Goal: Task Accomplishment & Management: Manage account settings

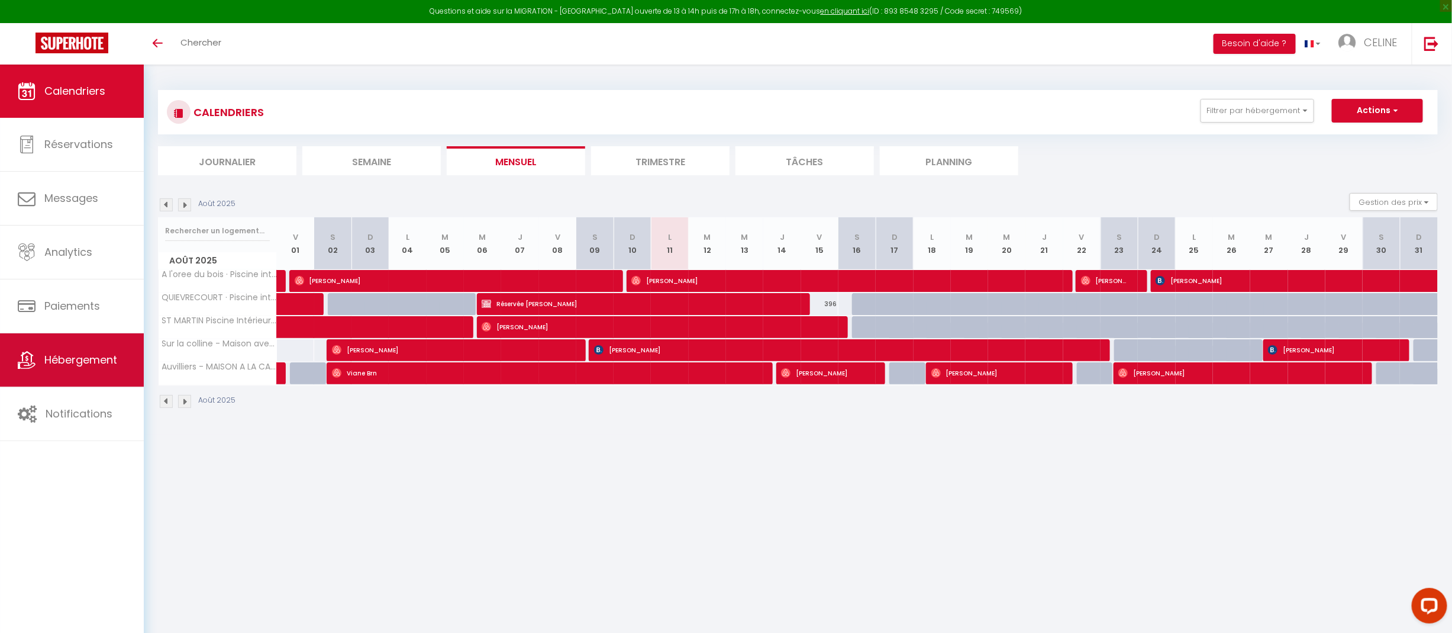
click at [85, 356] on span "Hébergement" at bounding box center [80, 359] width 73 height 15
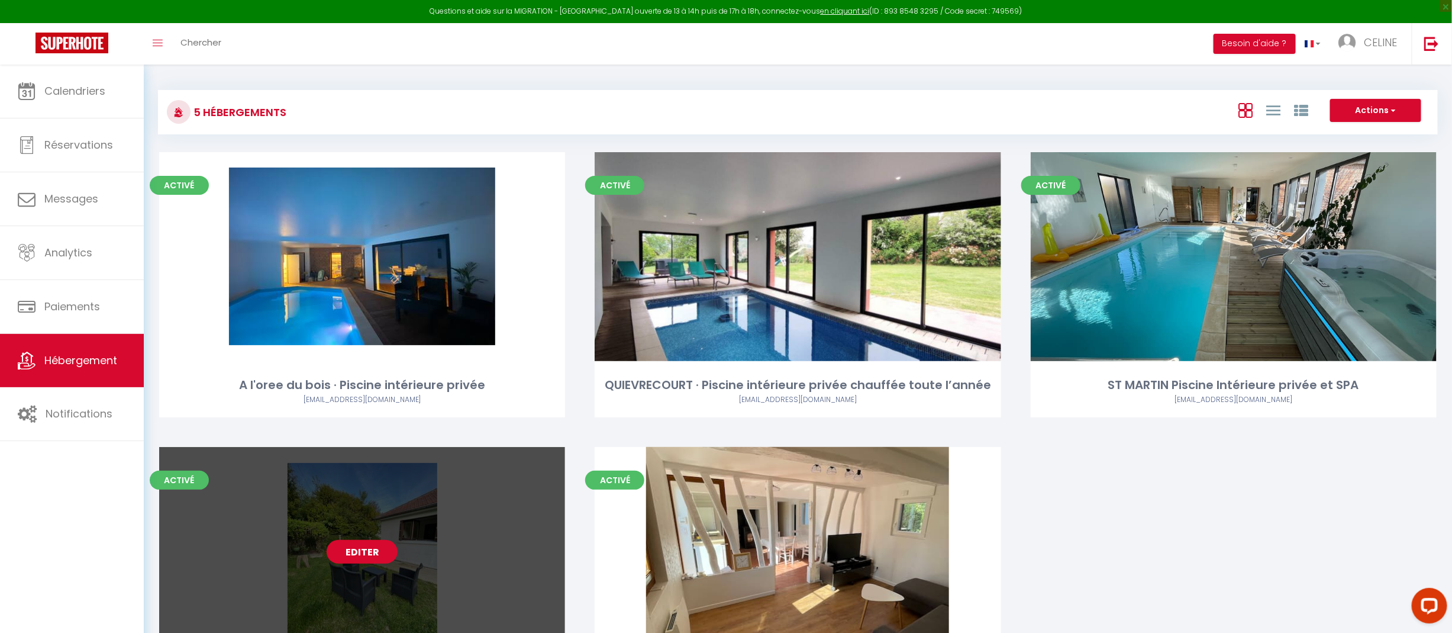
click at [361, 547] on link "Editer" at bounding box center [362, 552] width 71 height 24
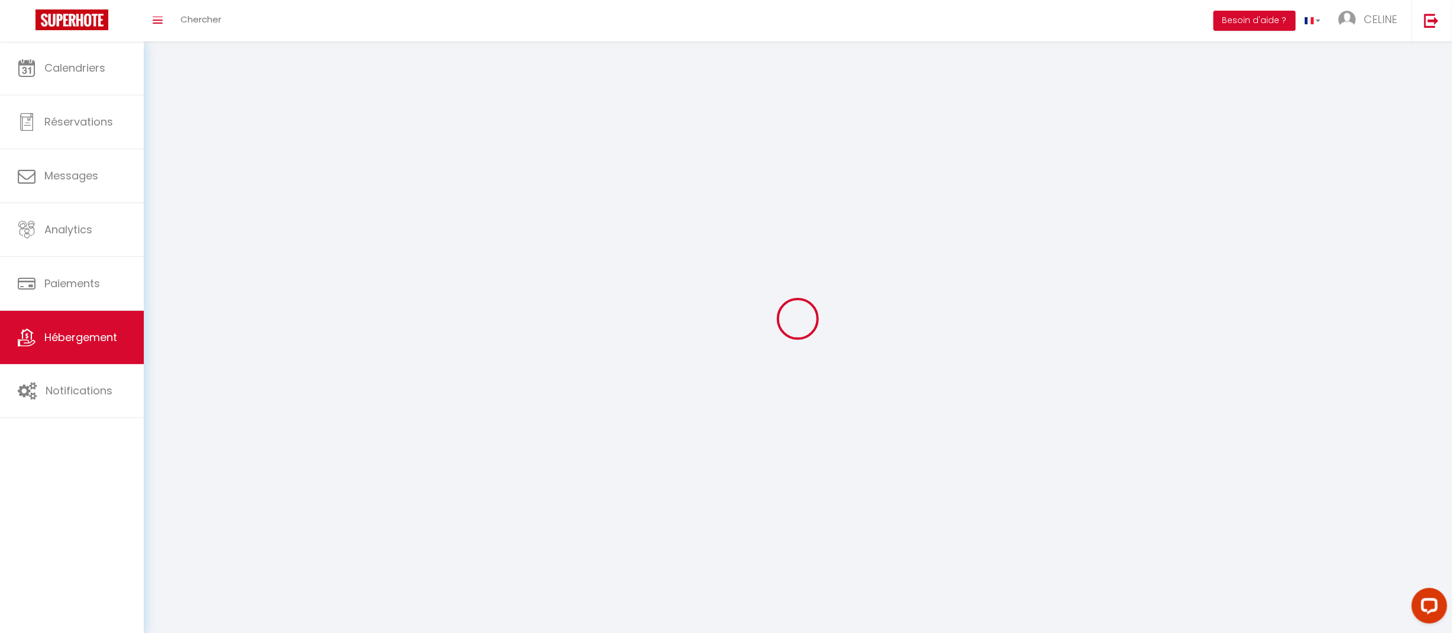
select select "1"
select select
select select "28"
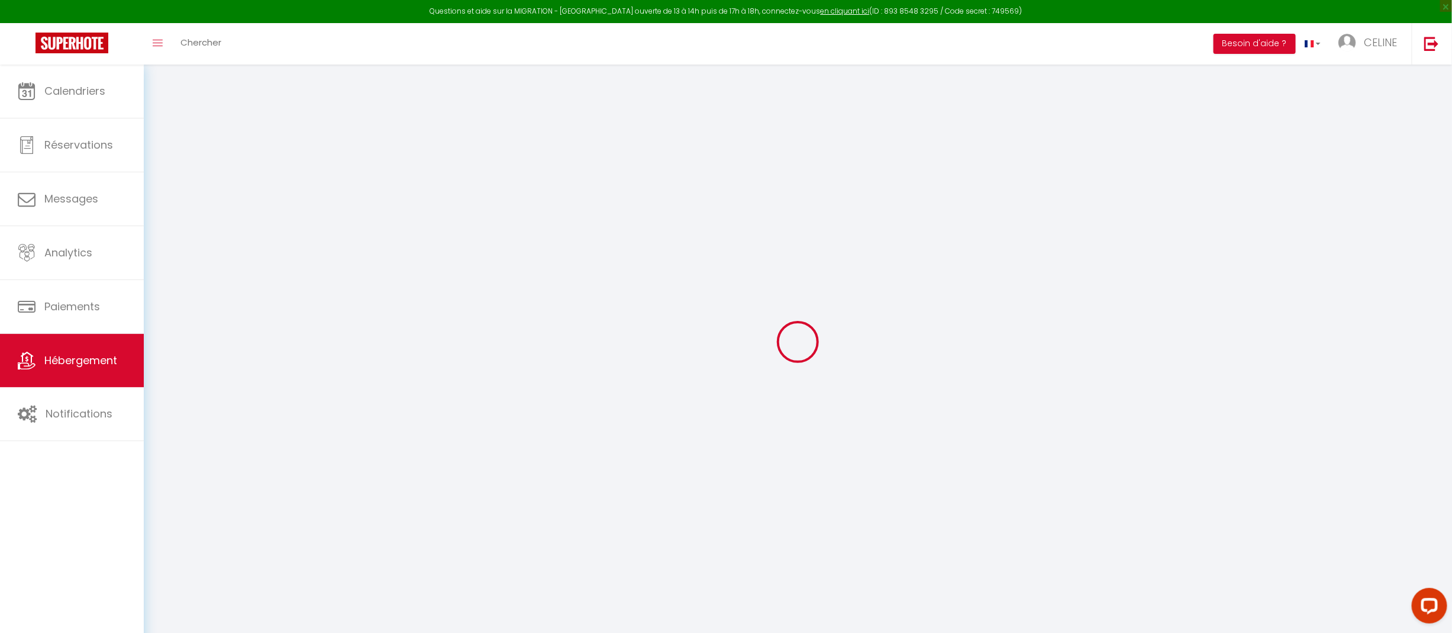
select select
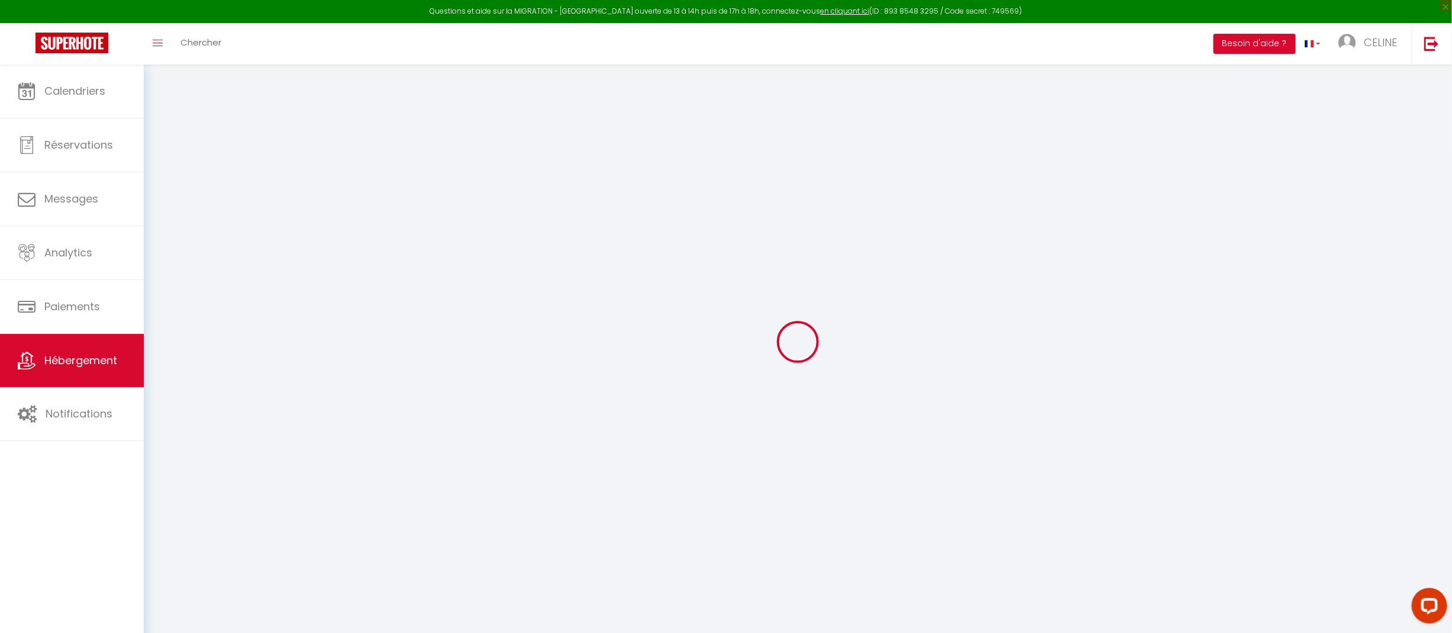
select select
checkbox input "false"
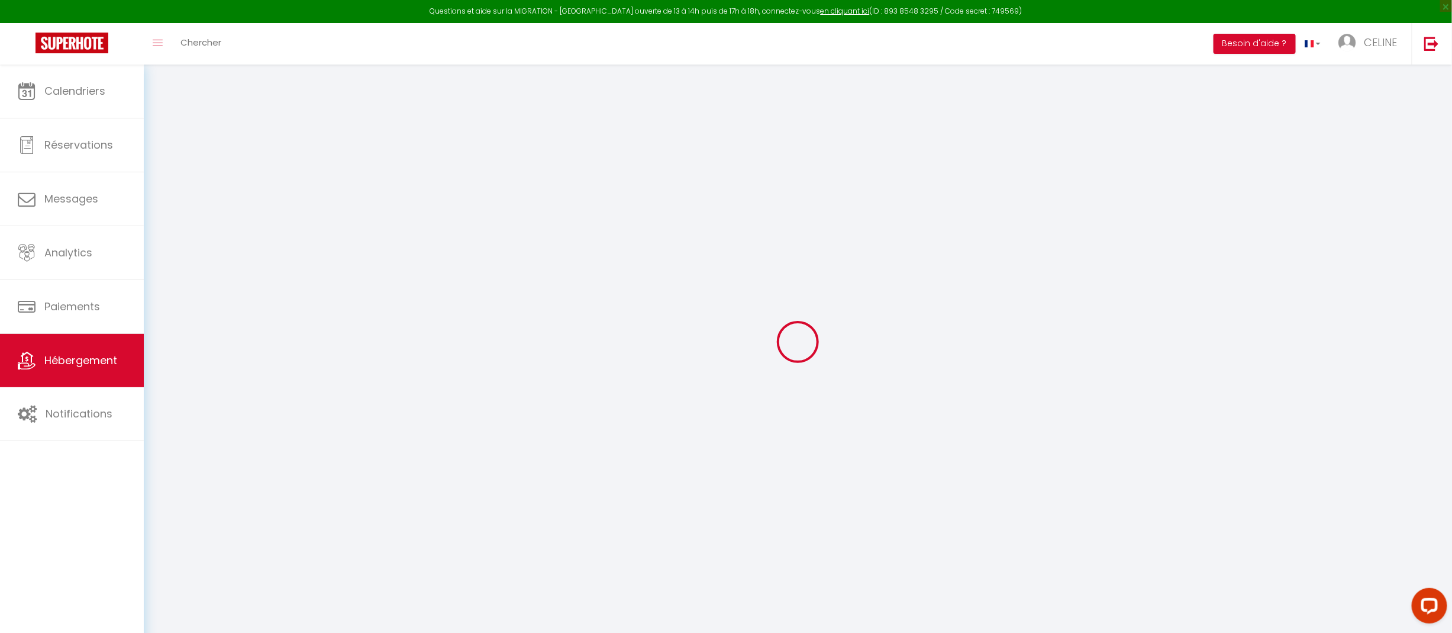
select select
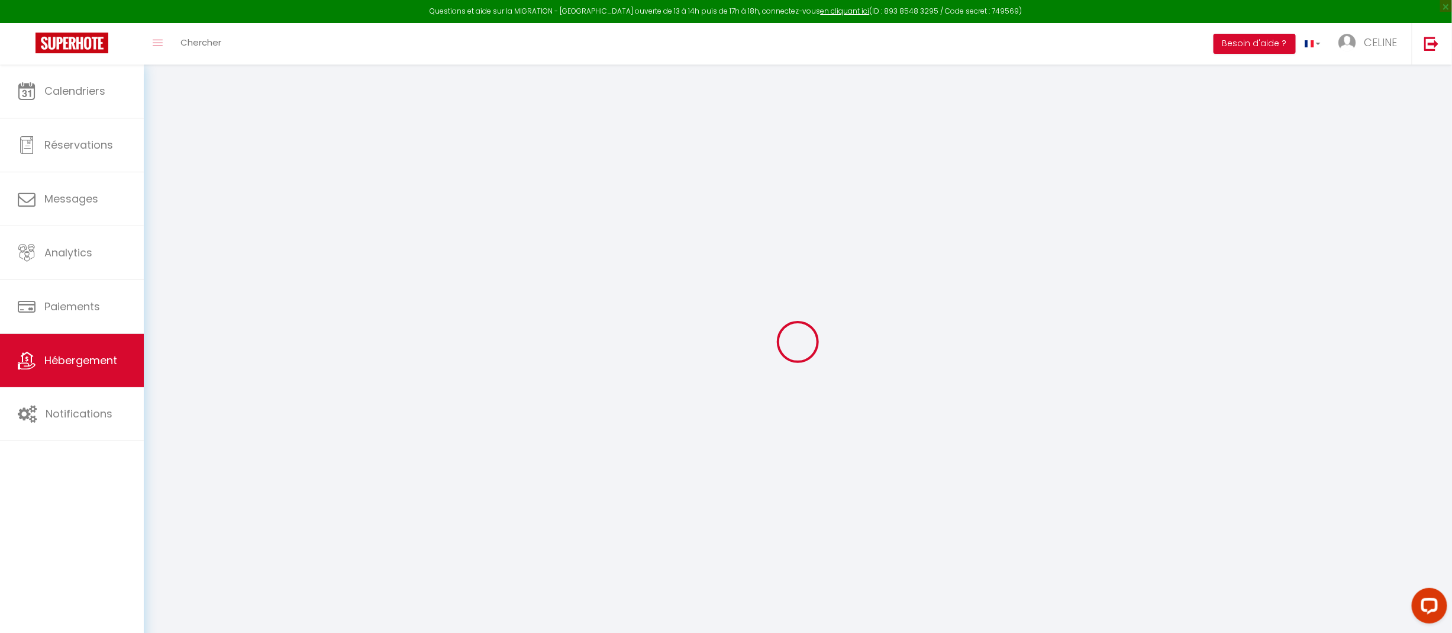
select select
checkbox input "false"
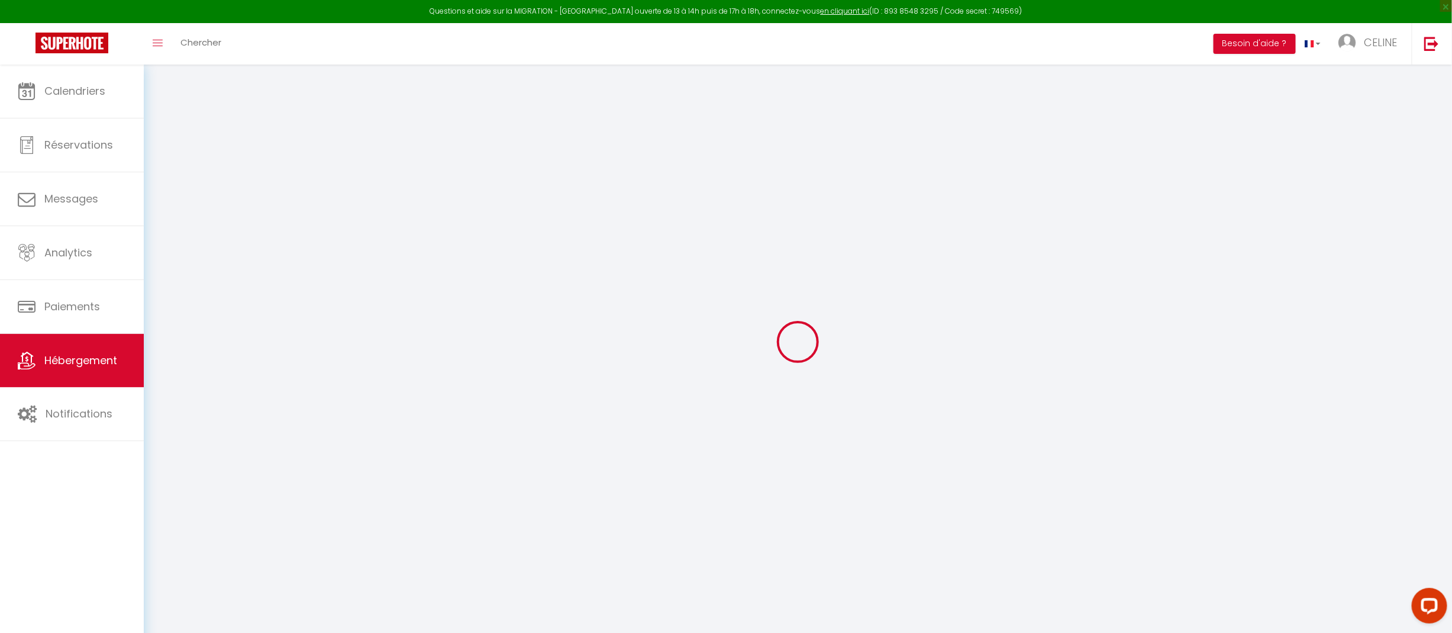
checkbox input "false"
select select
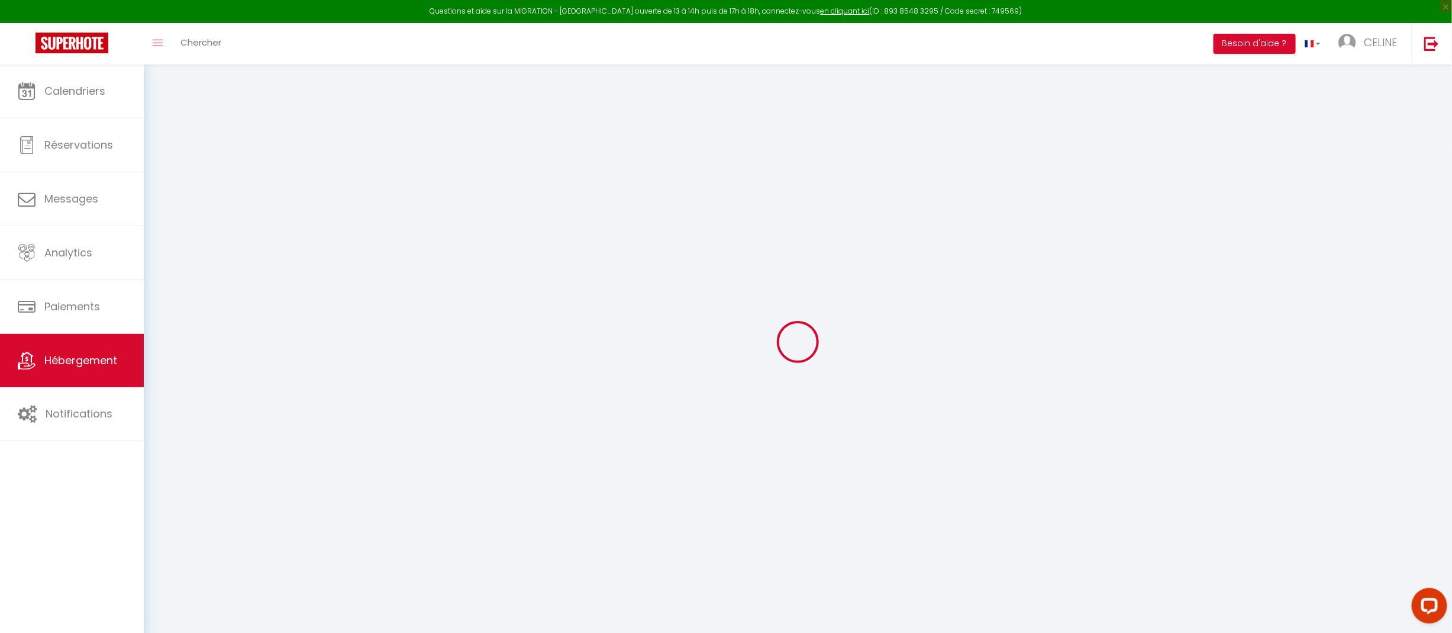
select select
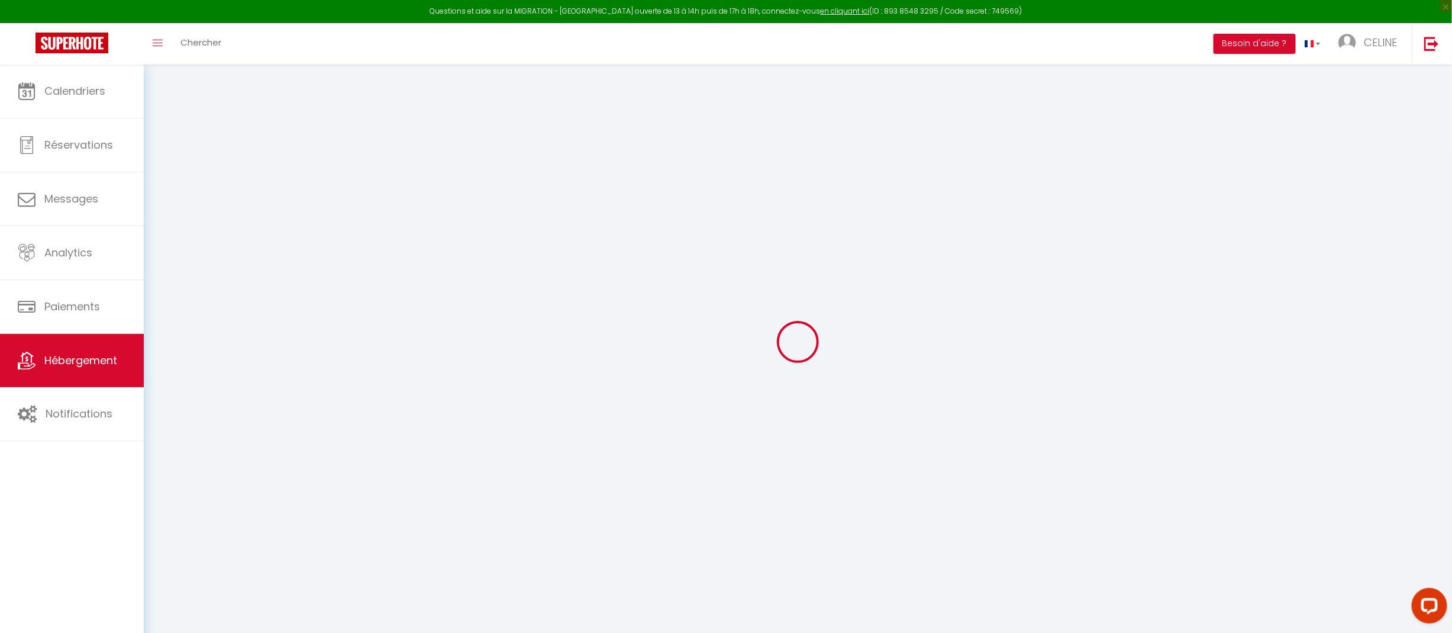
checkbox input "false"
select select
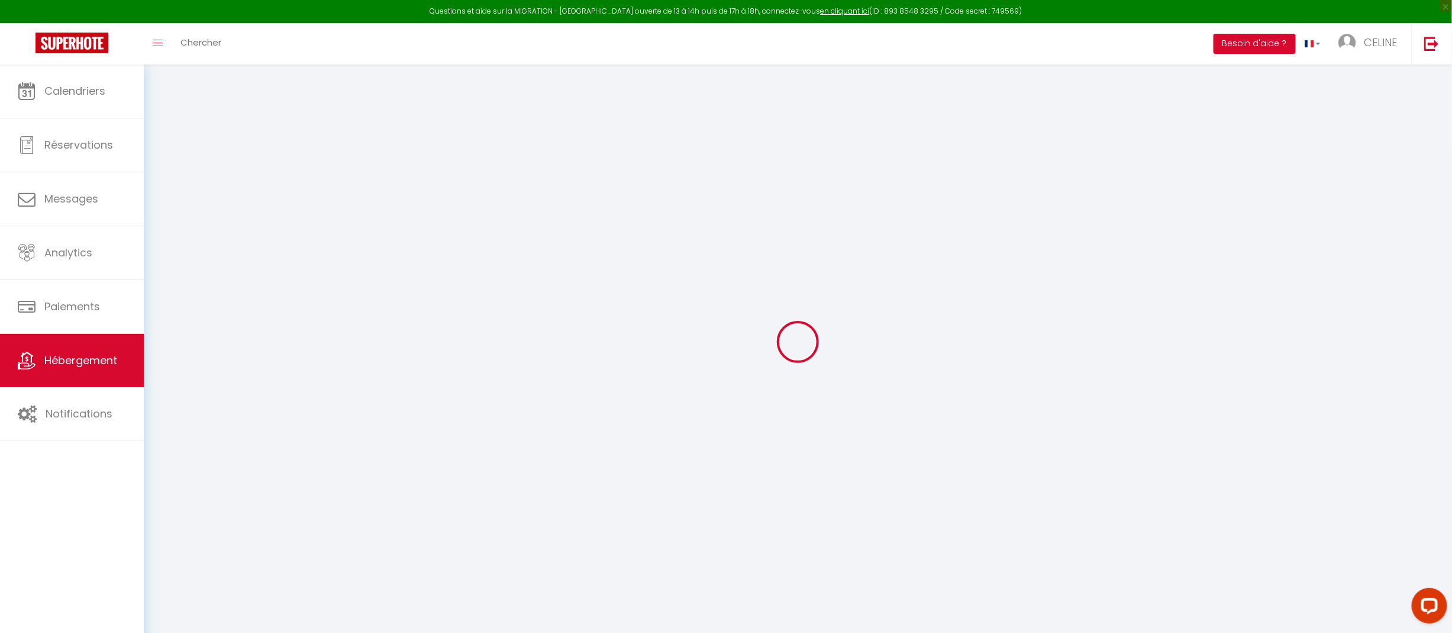
select select
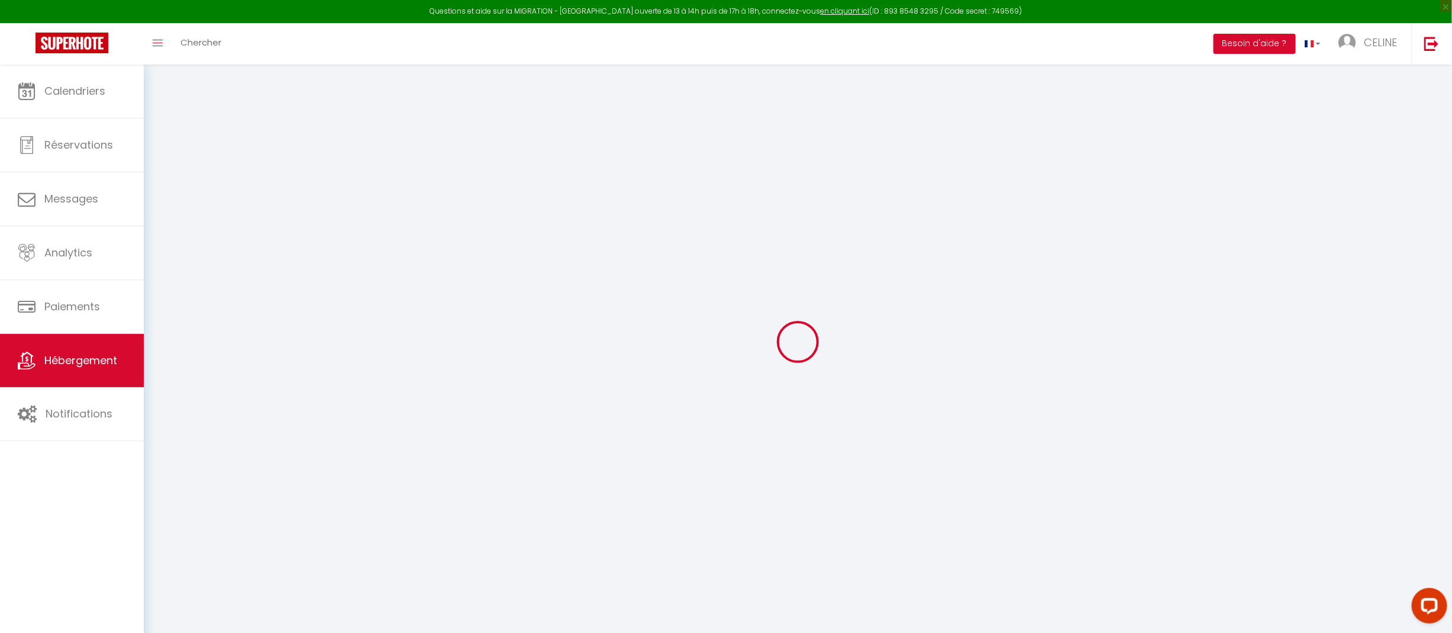
select select
checkbox input "false"
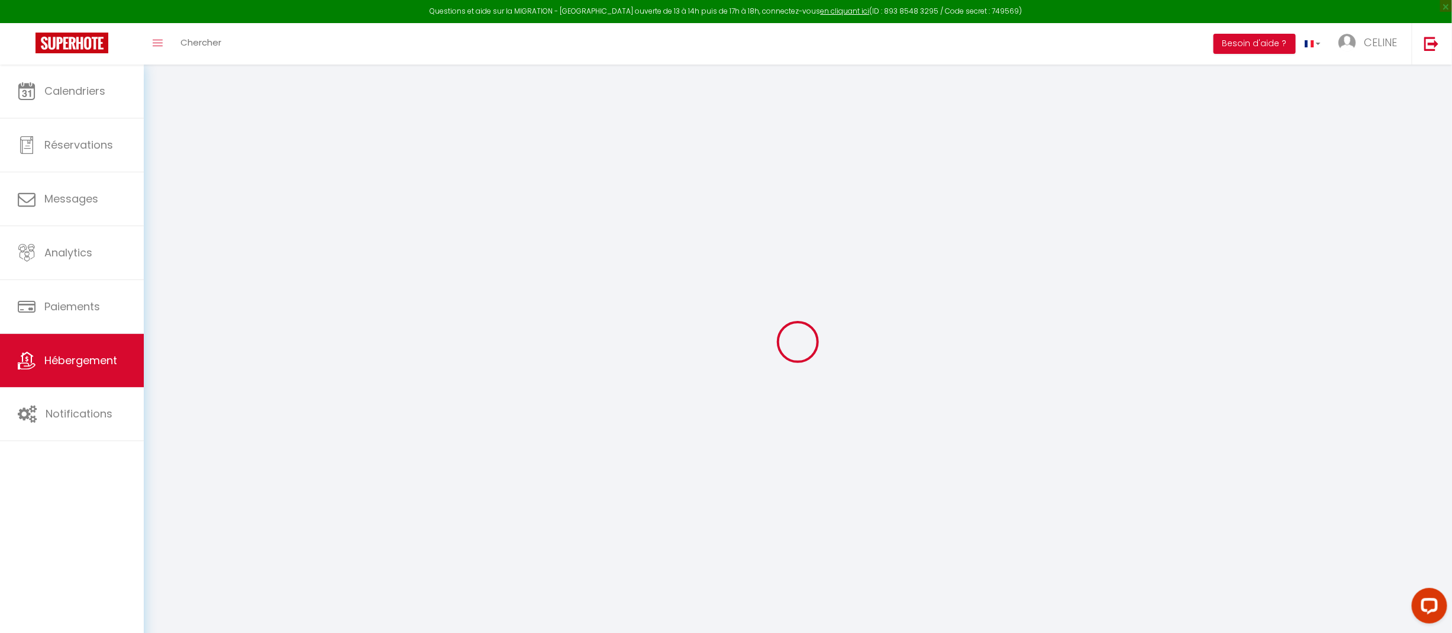
checkbox input "false"
select select
type input "Sur la colline - Maison avec jardin et magnifique vue"
type input "[PERSON_NAME]"
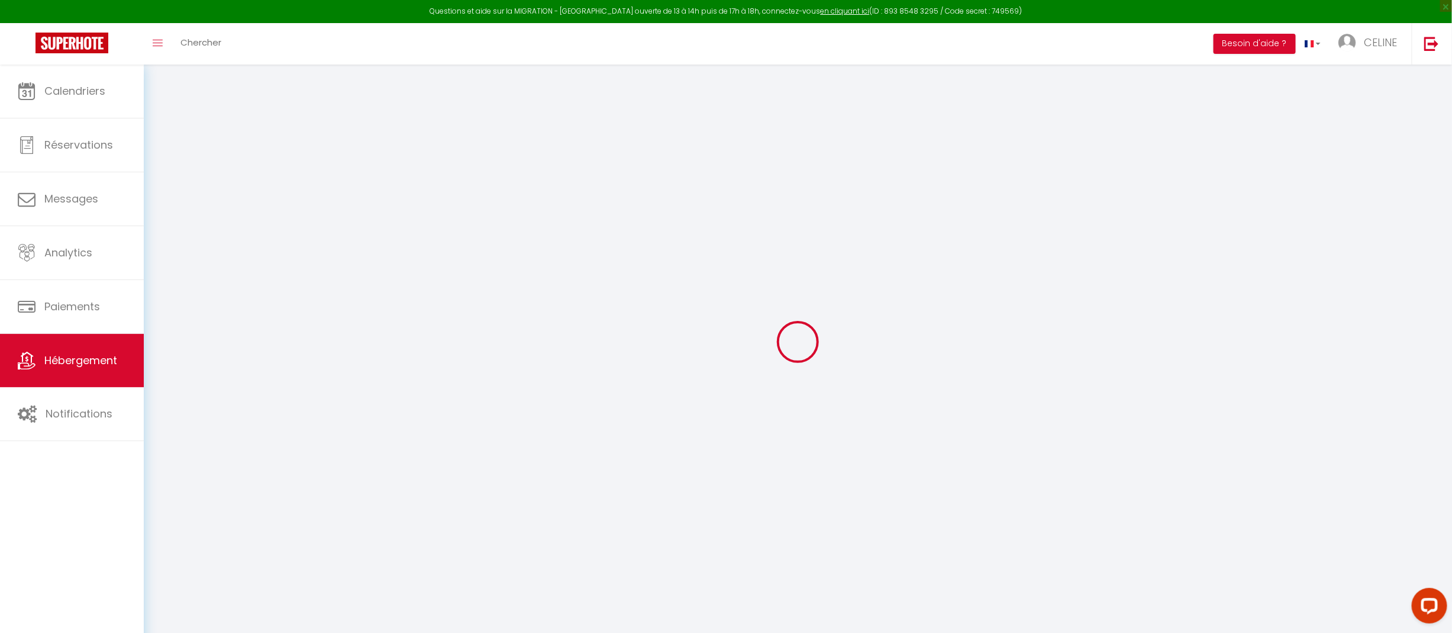
select select "houses"
select select "6"
select select "2"
type input "80"
type input "1.00"
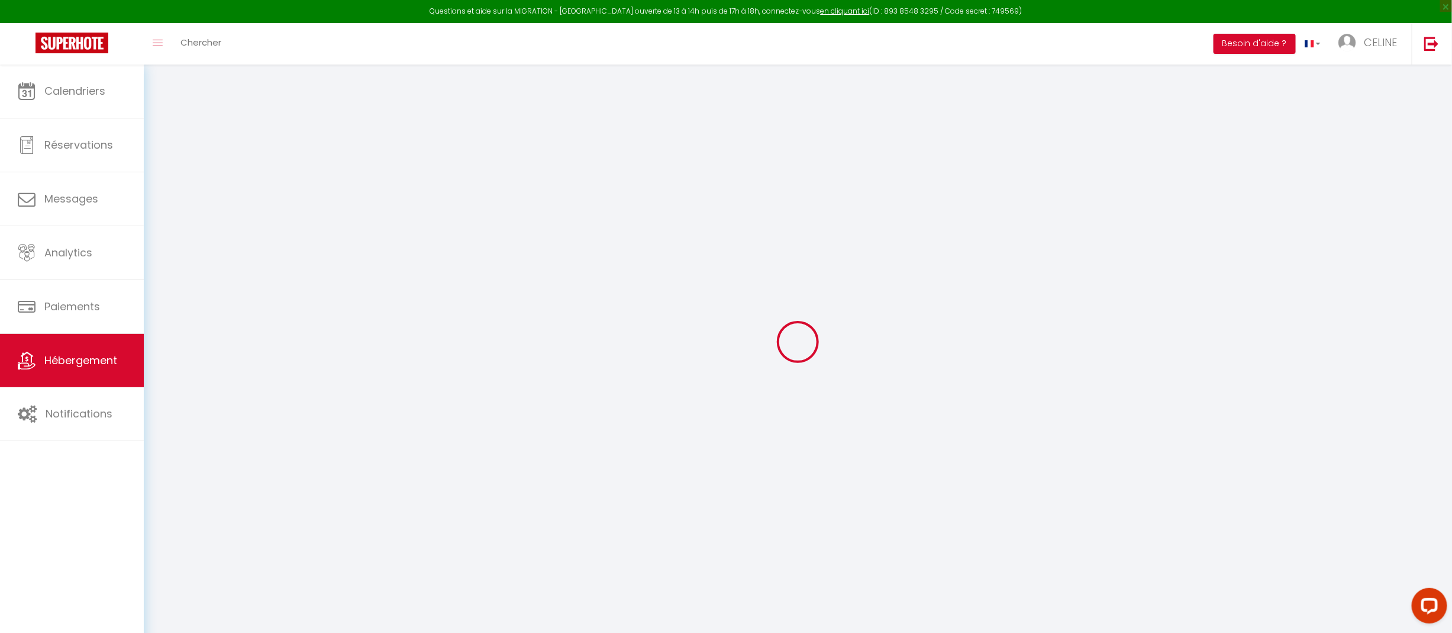
type input "500"
select select
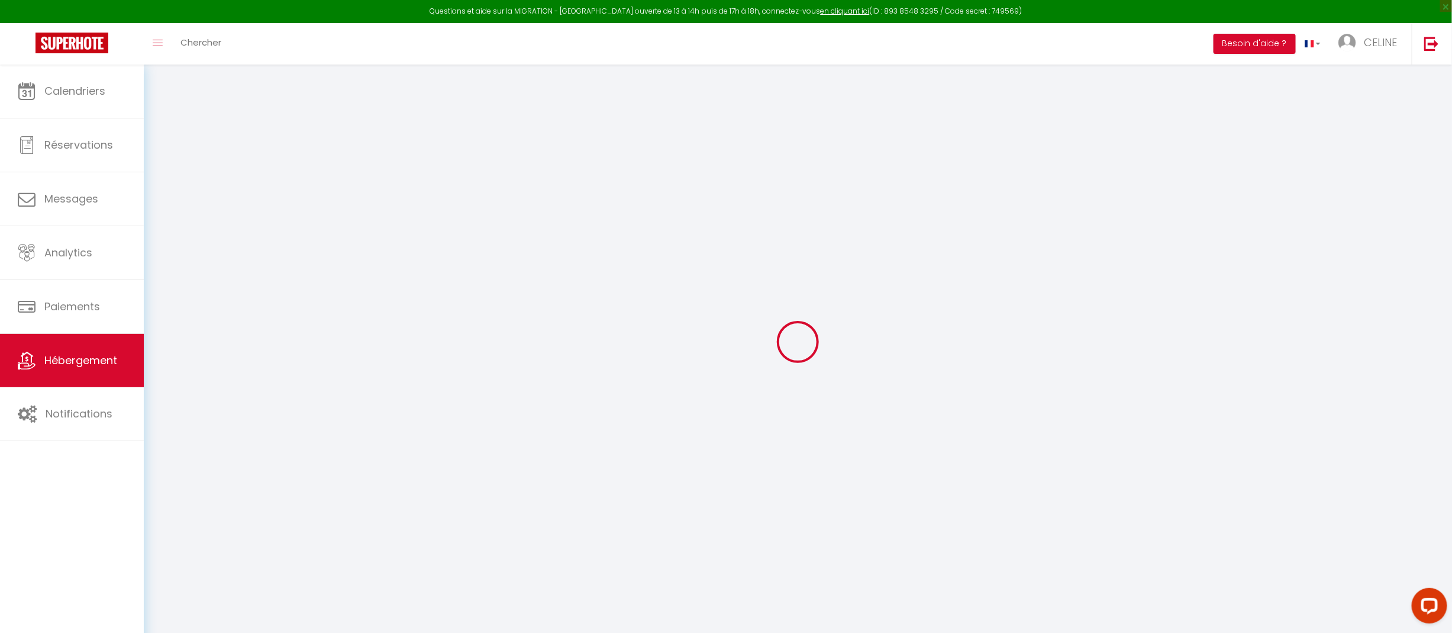
select select
type input "1 Chemin Blanc"
type input "76270"
type input "[GEOGRAPHIC_DATA]"
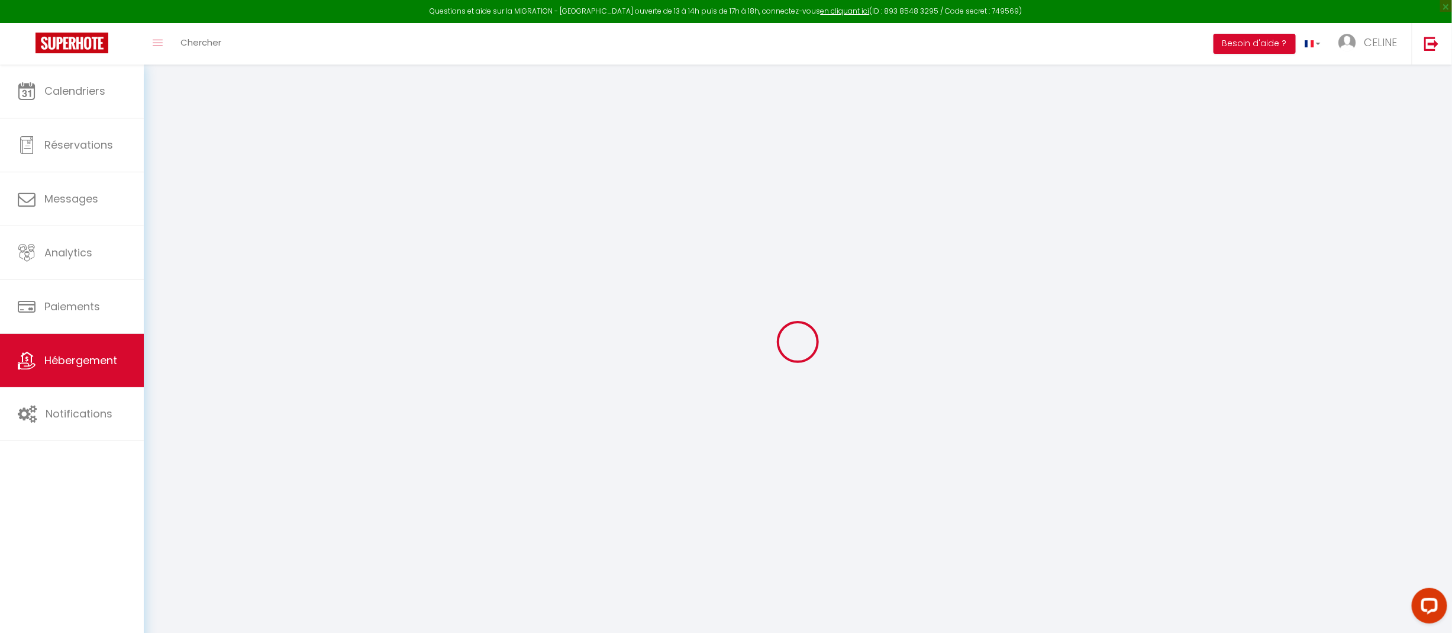
type input "[EMAIL_ADDRESS][DOMAIN_NAME]"
select select
checkbox input "false"
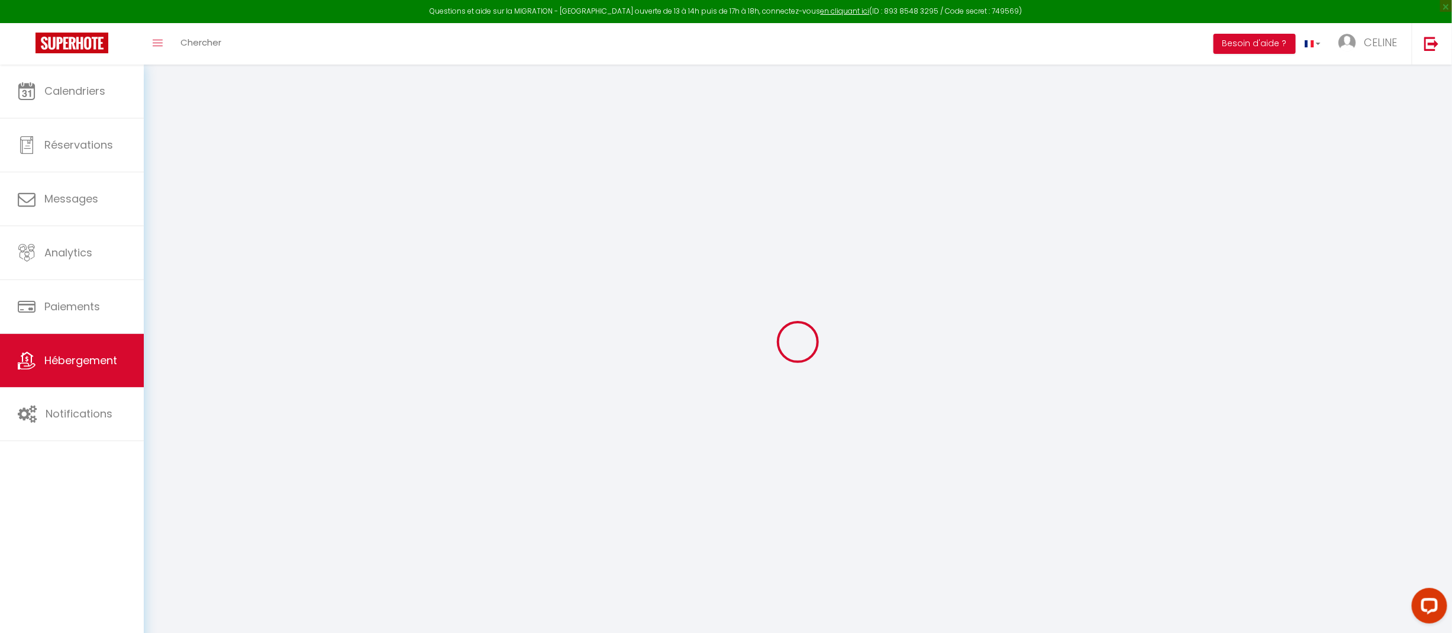
checkbox input "false"
type input "0"
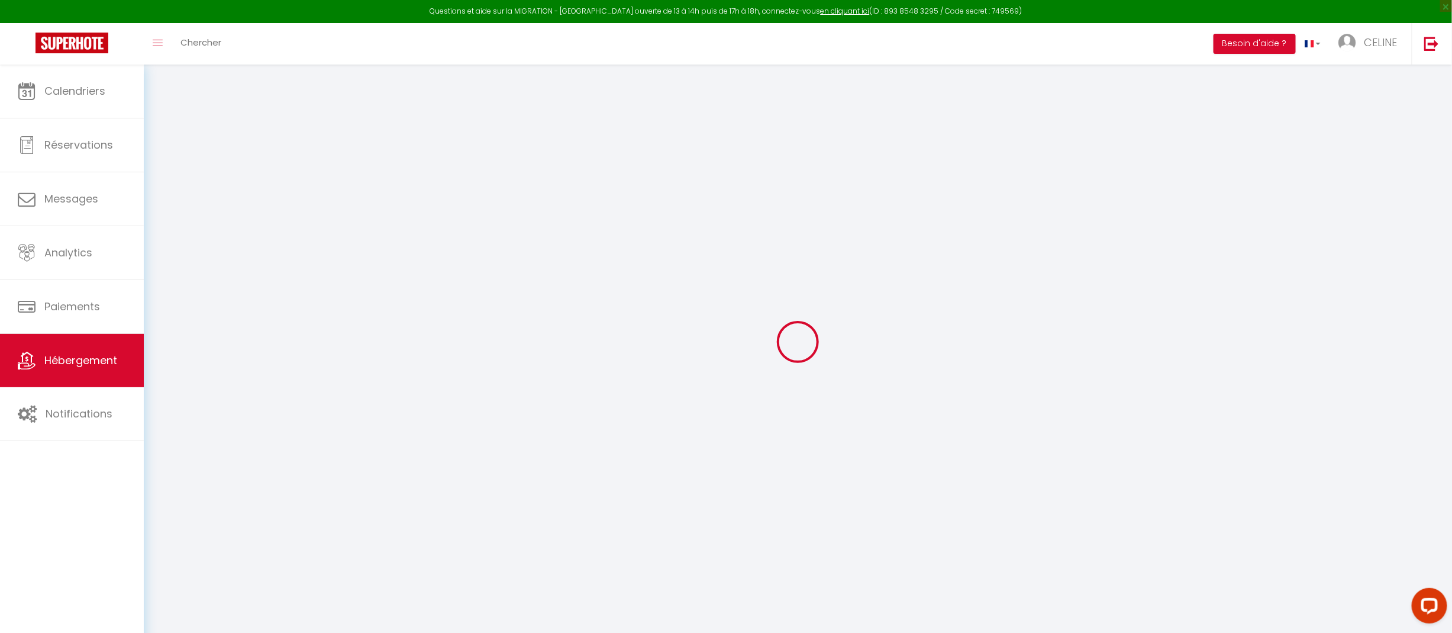
select select "villa"
select select "47896"
select select
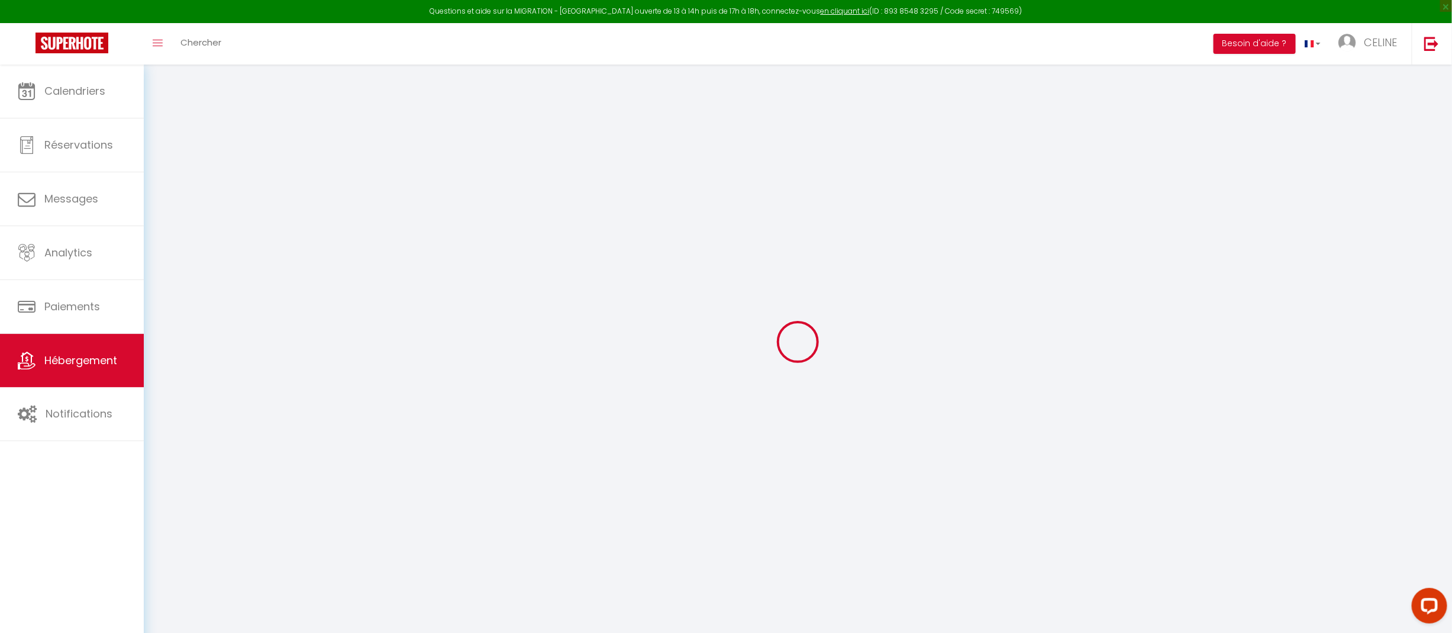
select select
checkbox input "false"
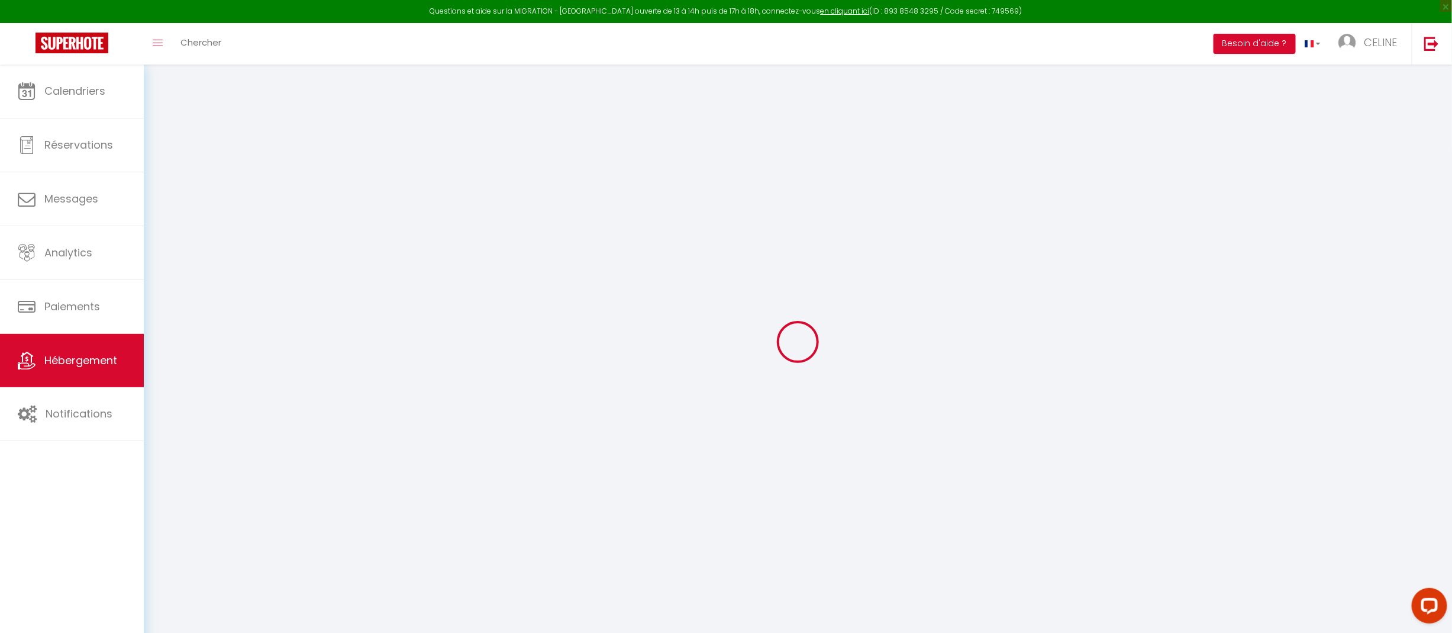
checkbox input "false"
select select
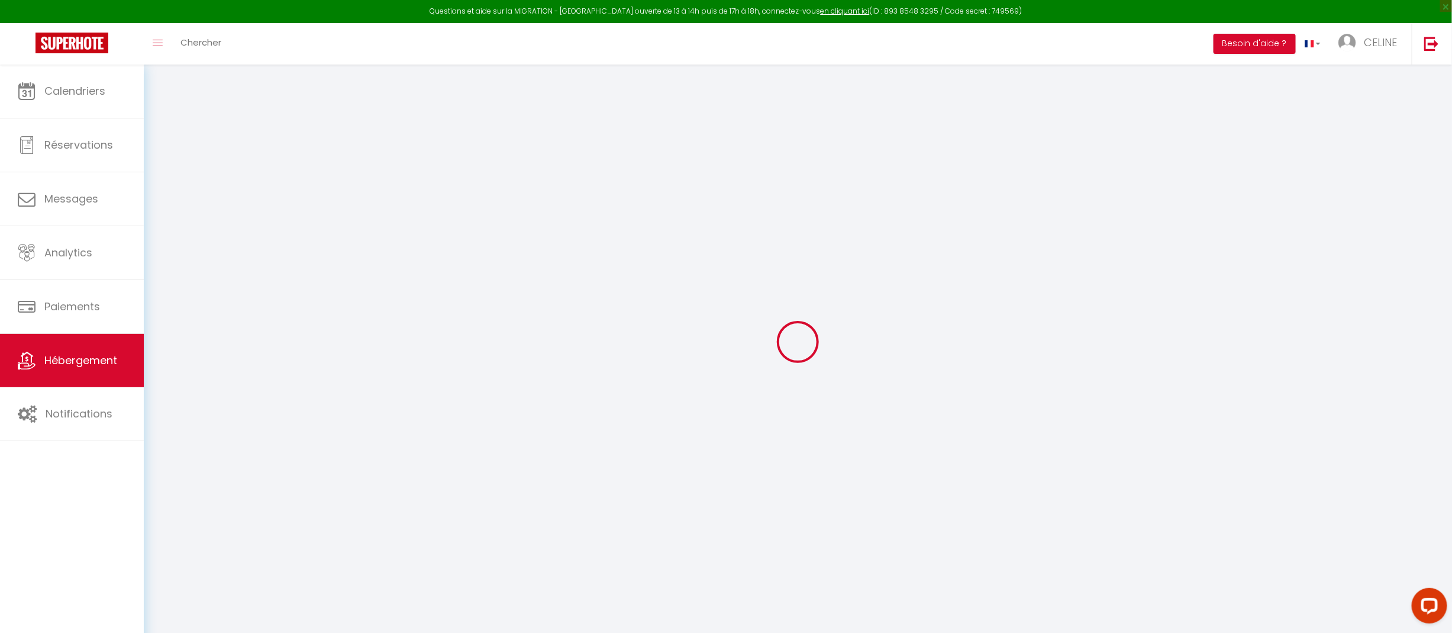
select select
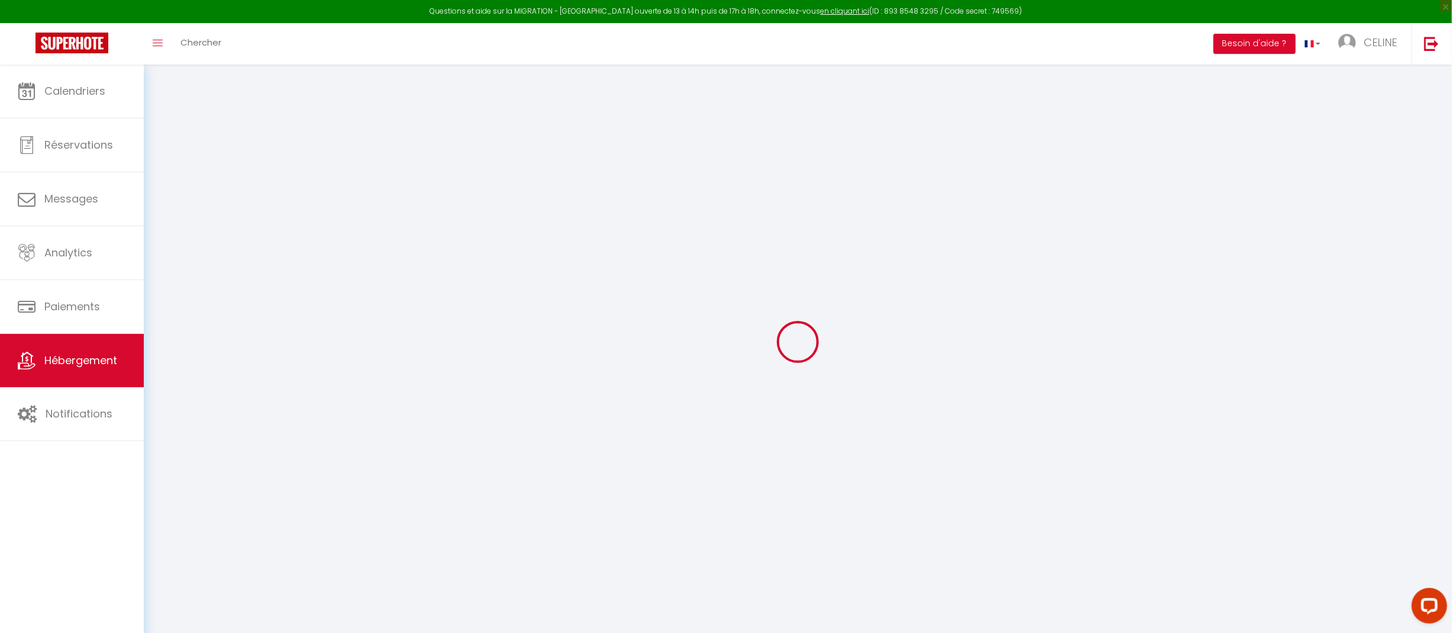
checkbox input "false"
select select
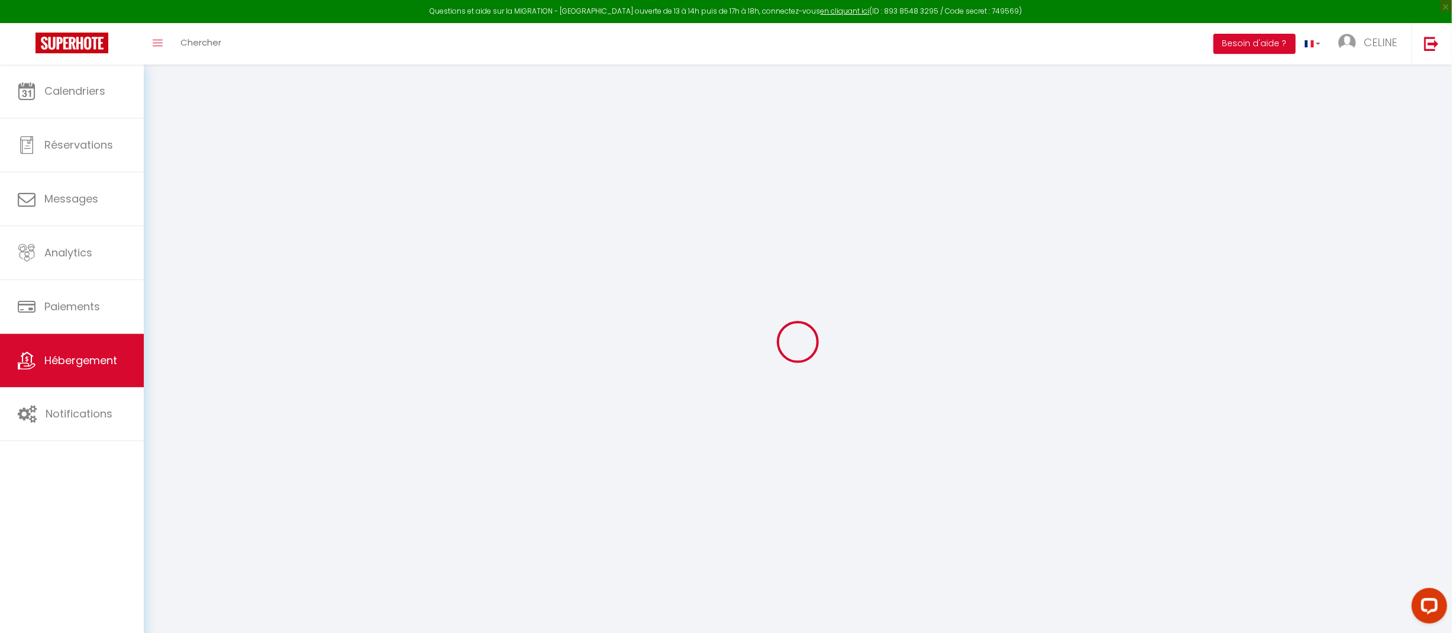
checkbox input "false"
select select "16:00"
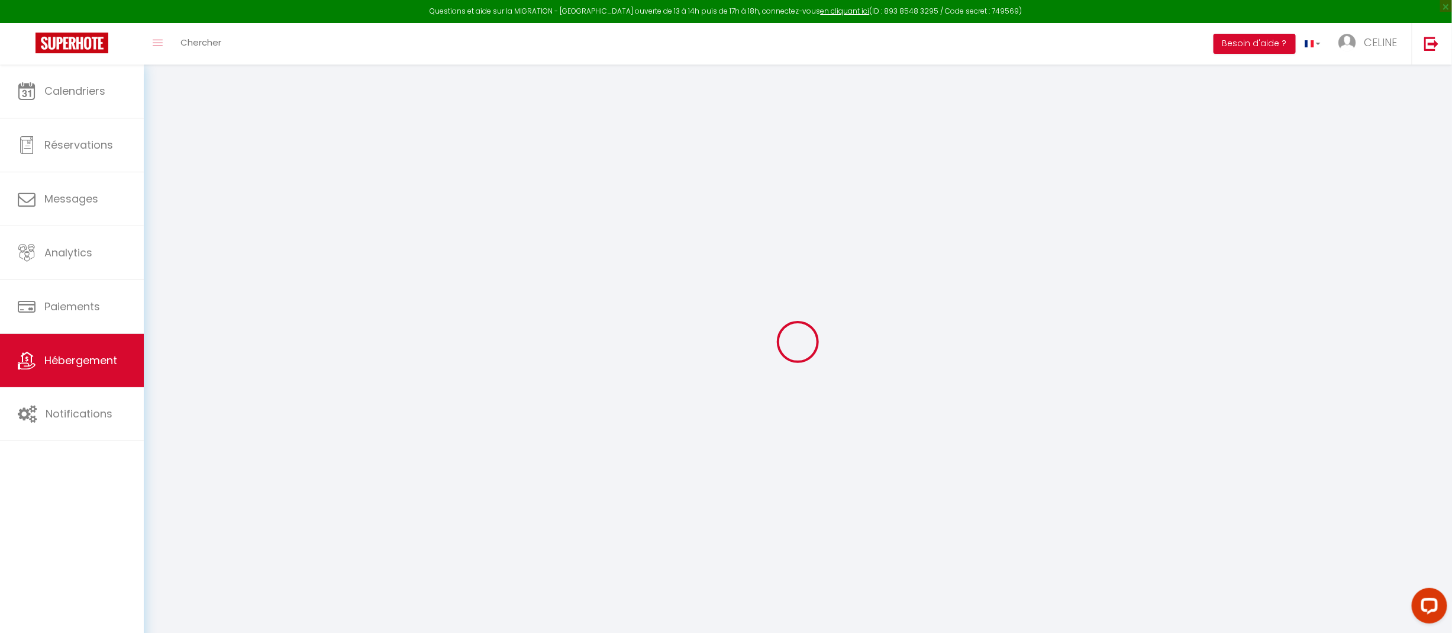
select select "21:00"
select select "11:00"
select select "15"
select select "12:00"
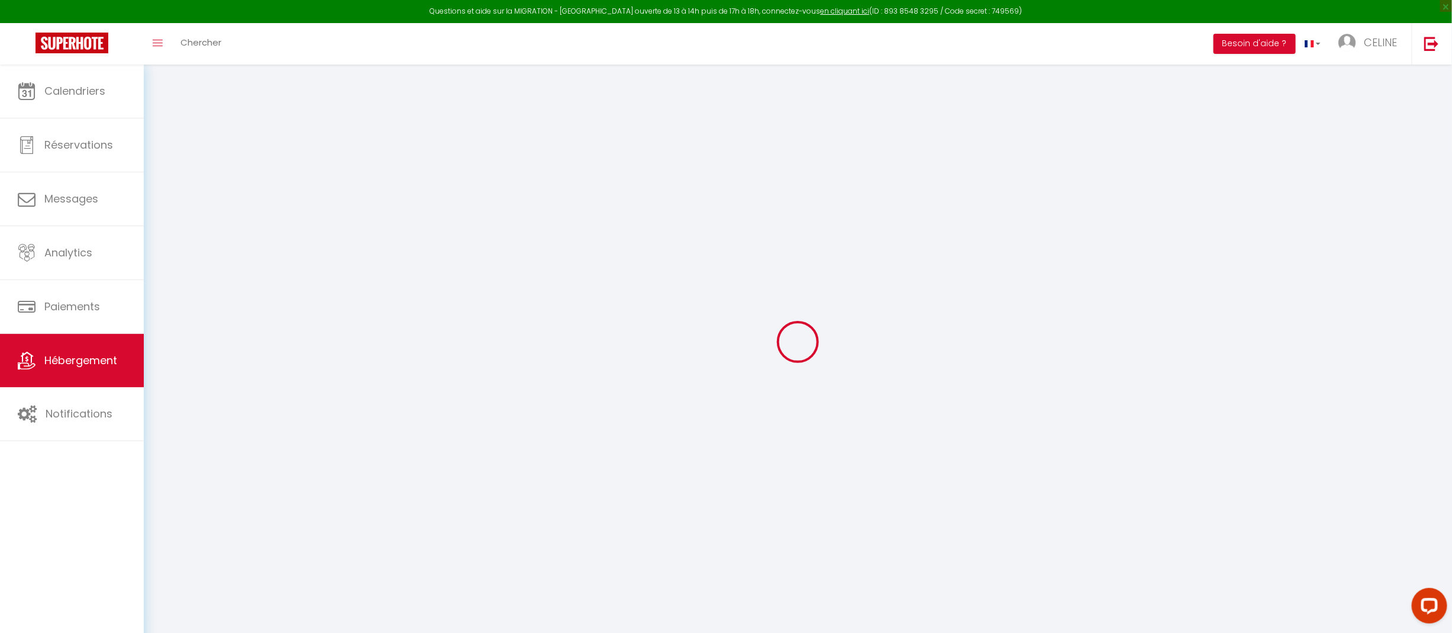
select select
checkbox input "false"
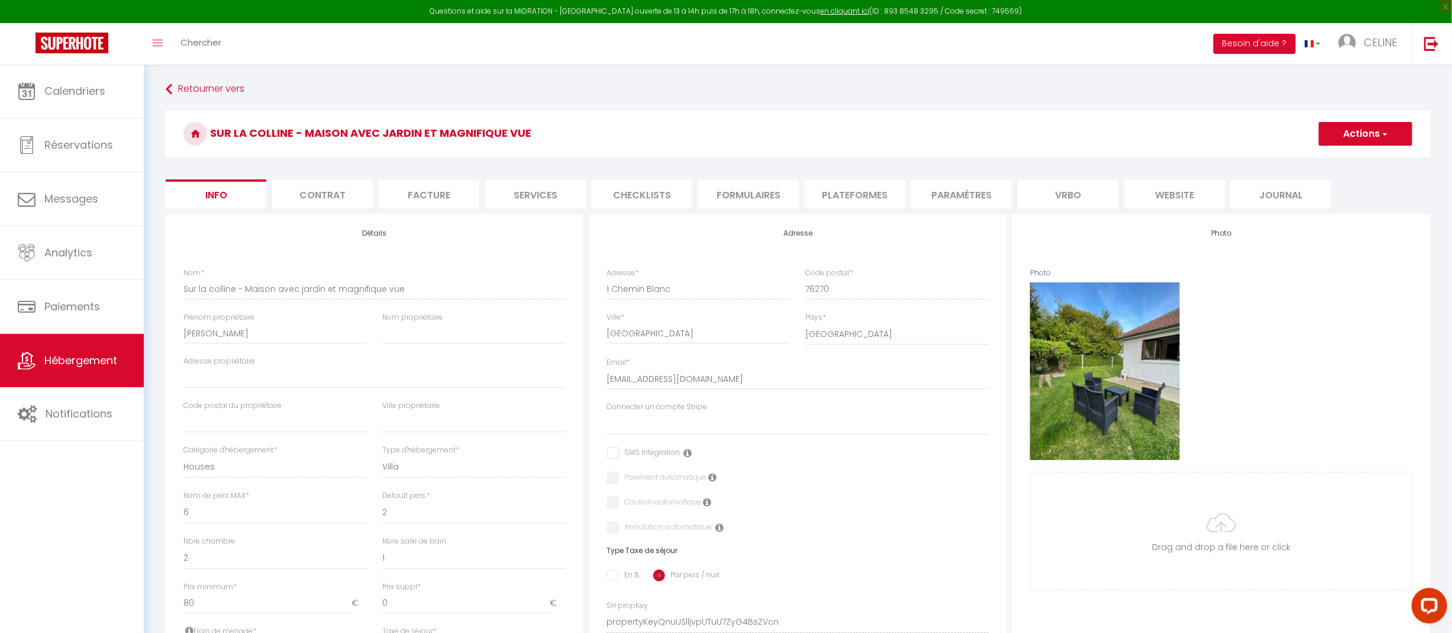
select select
checkbox input "false"
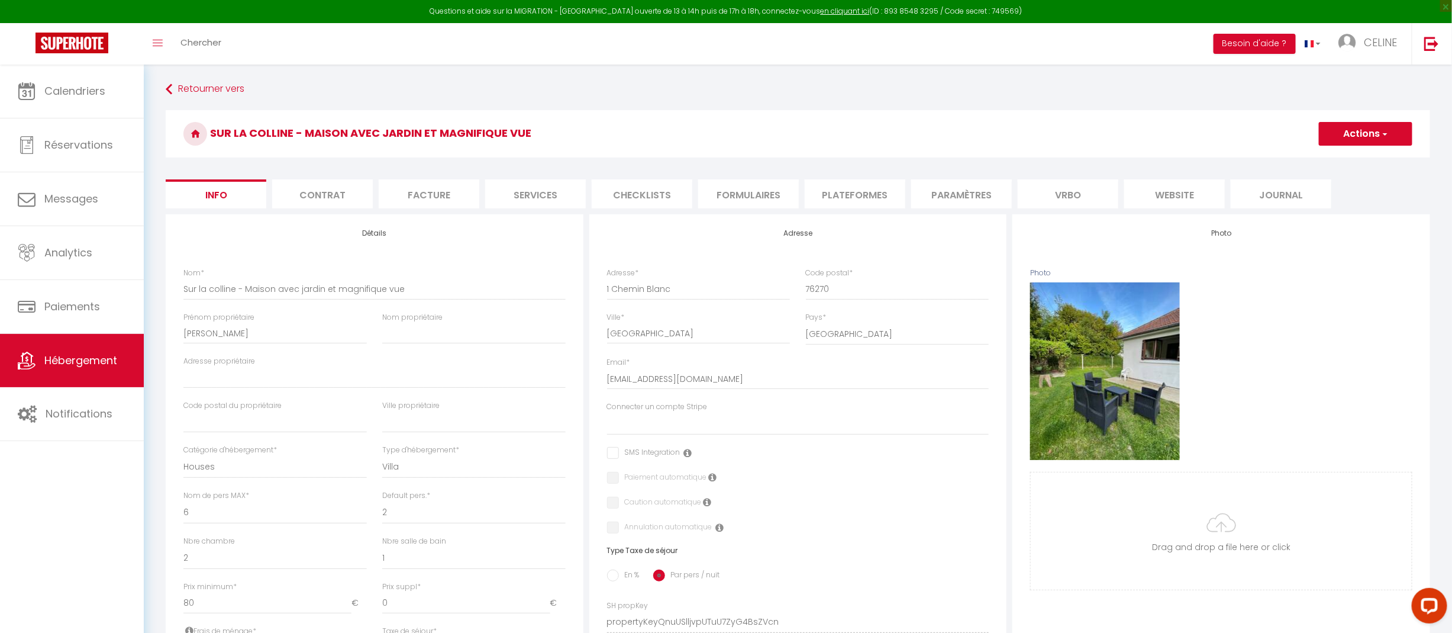
click at [845, 196] on li "Plateformes" at bounding box center [855, 193] width 101 height 29
select select "365"
select select "EUR"
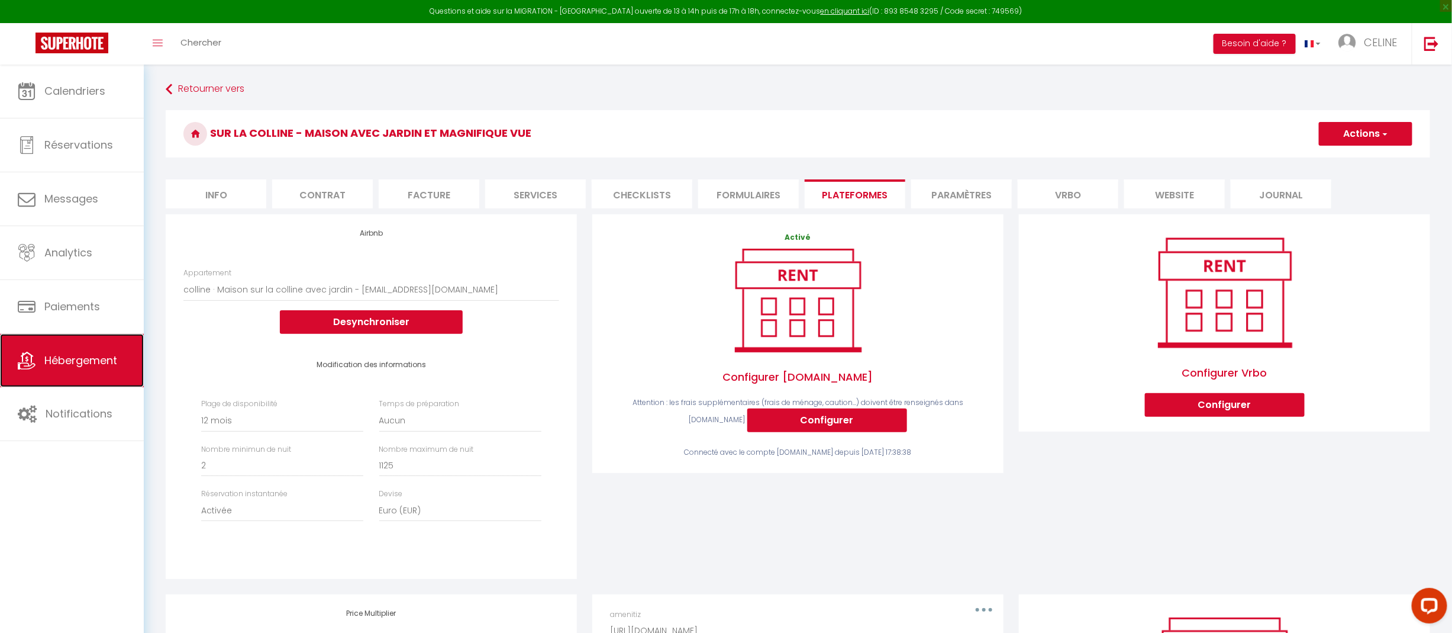
click at [75, 359] on span "Hébergement" at bounding box center [80, 360] width 73 height 15
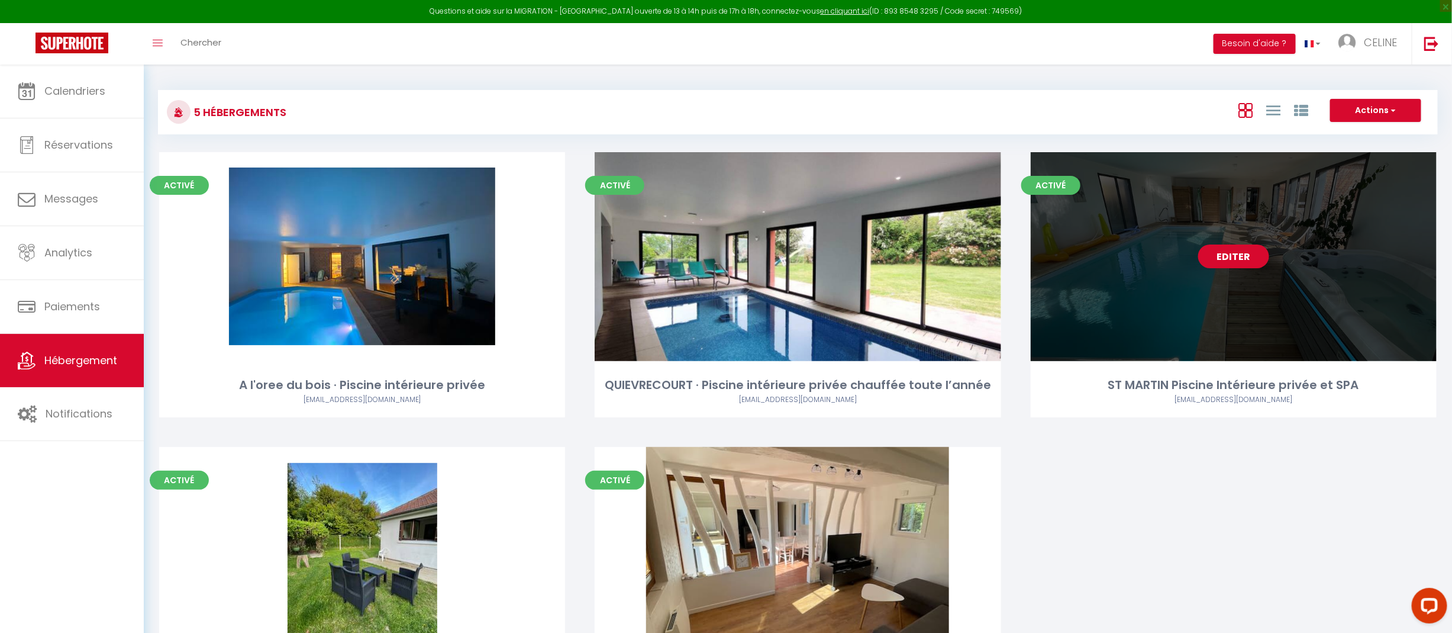
click at [1243, 257] on link "Editer" at bounding box center [1233, 256] width 71 height 24
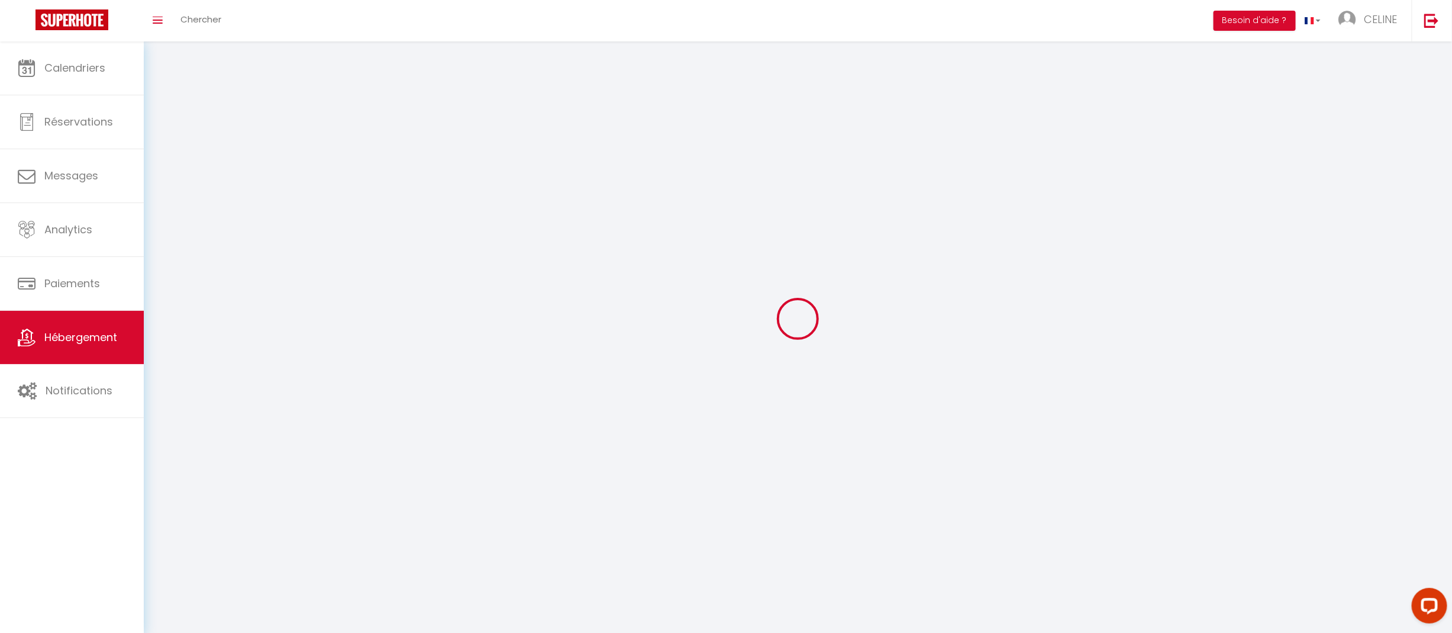
select select
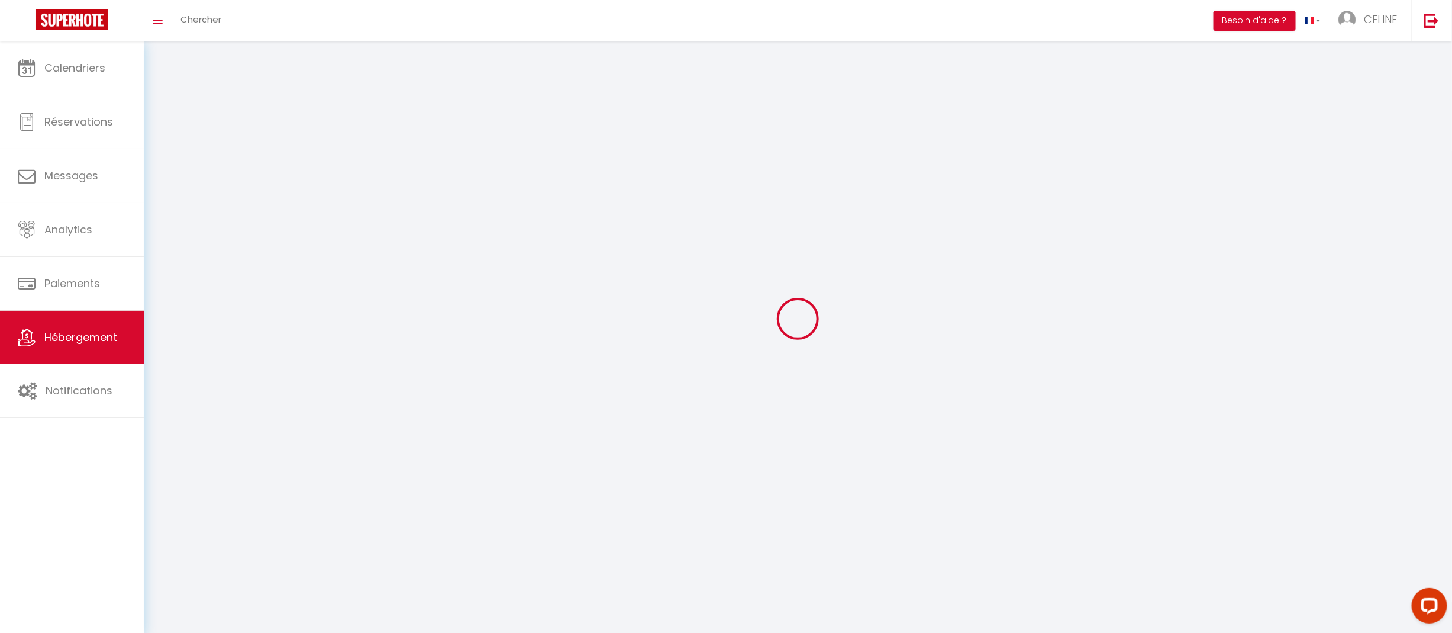
select select "1"
select select
checkbox input "false"
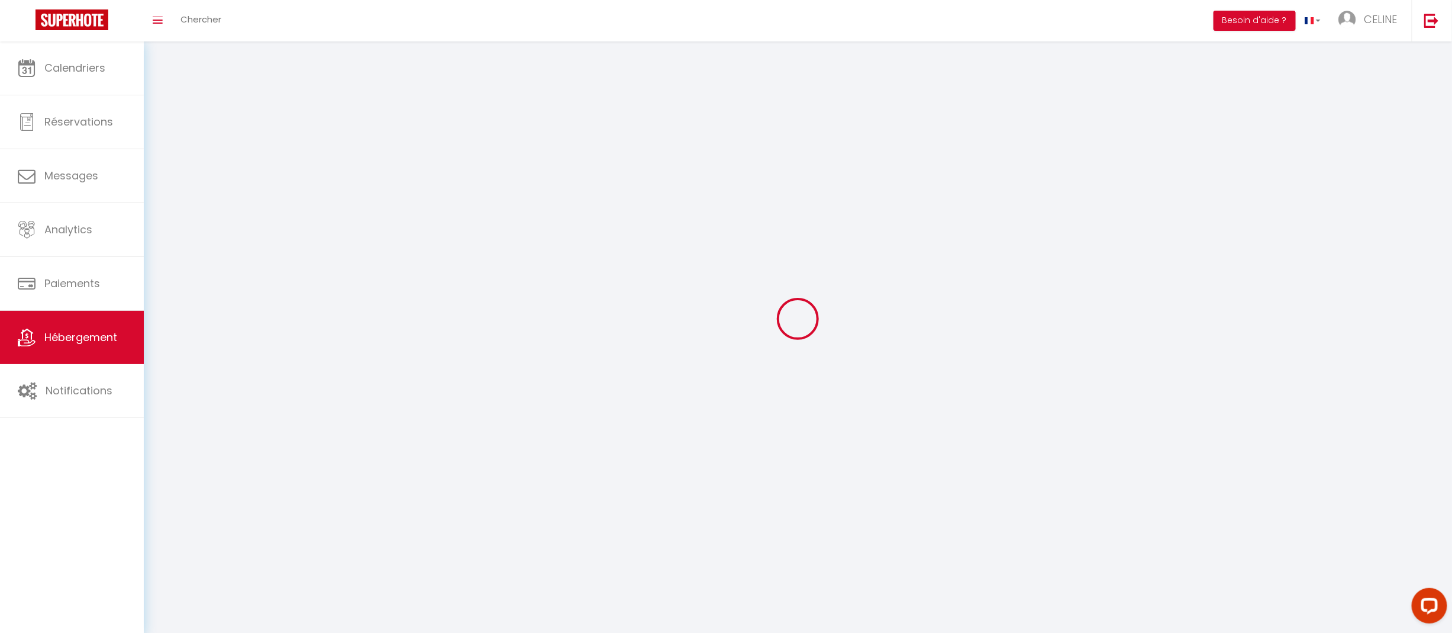
checkbox input "false"
select select "28"
select select
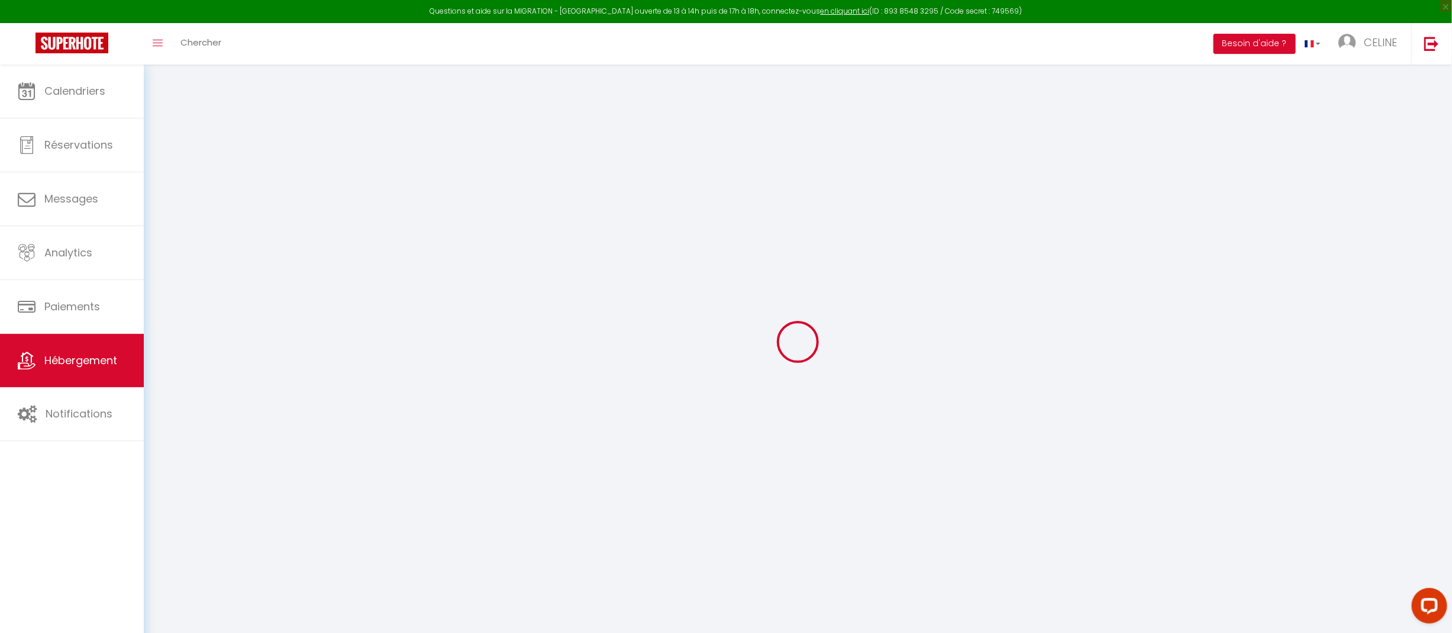
select select
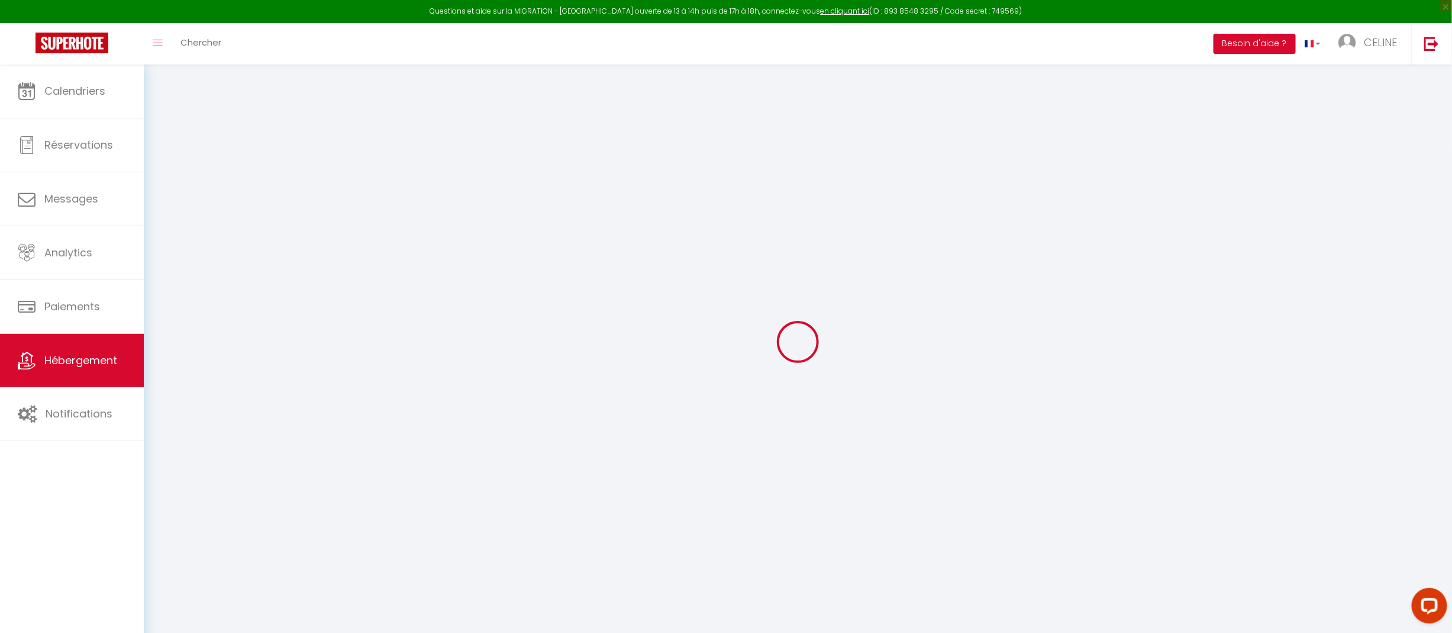
select select
checkbox input "false"
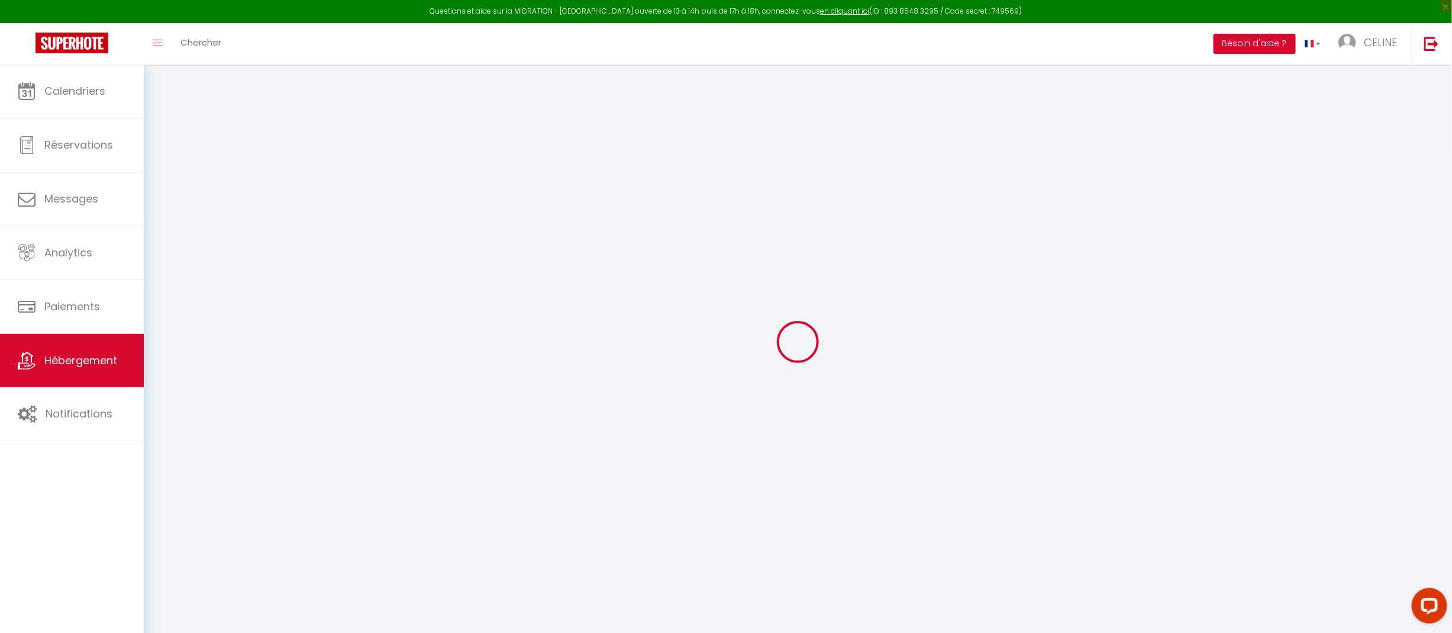
select select
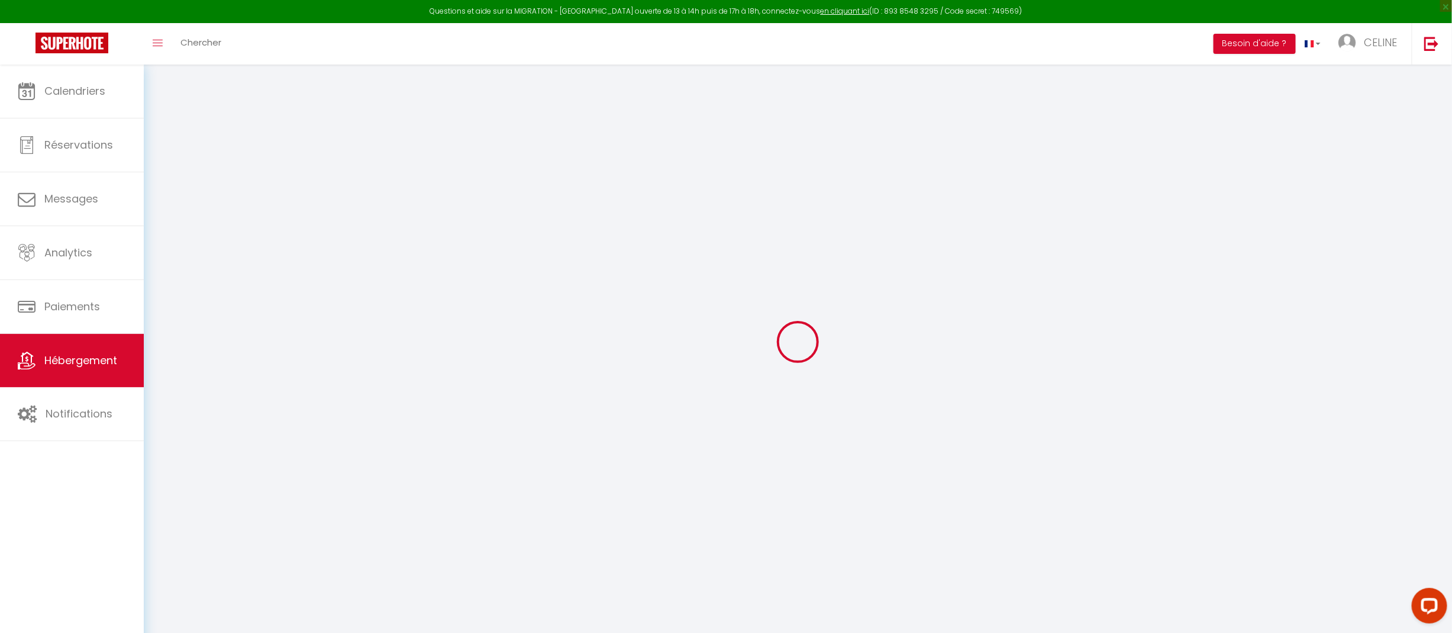
select select
checkbox input "false"
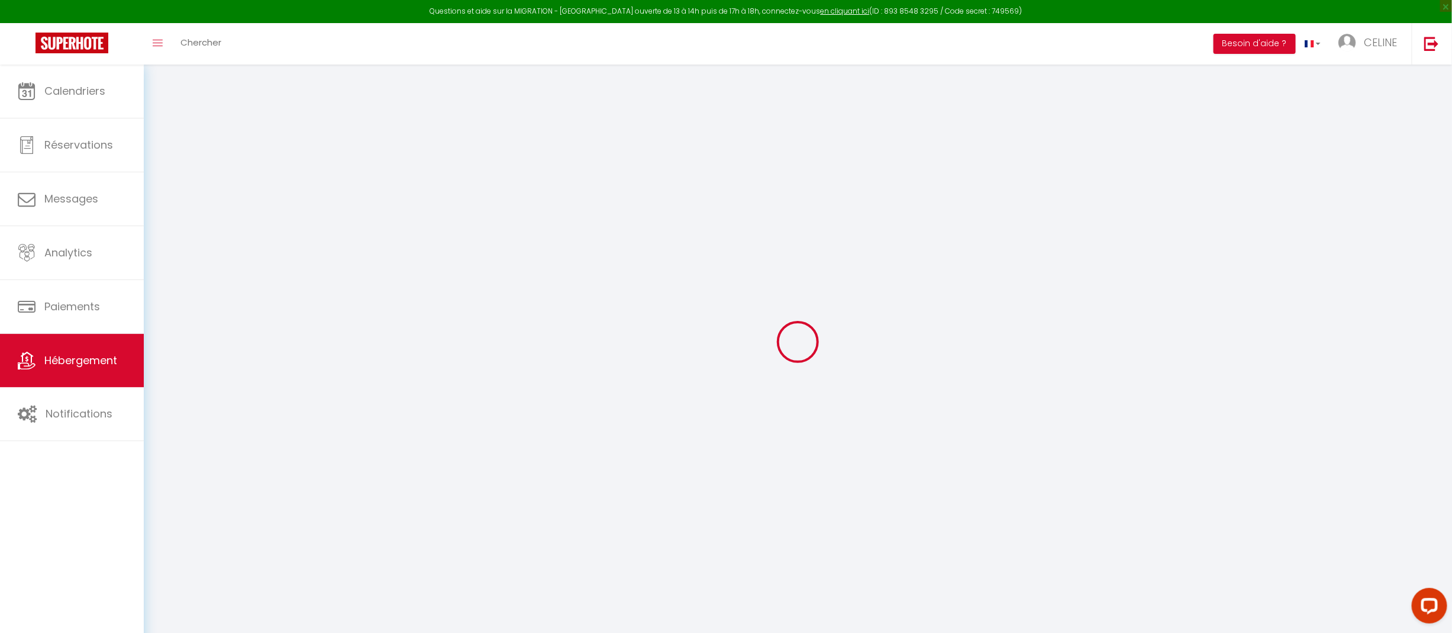
checkbox input "false"
select select
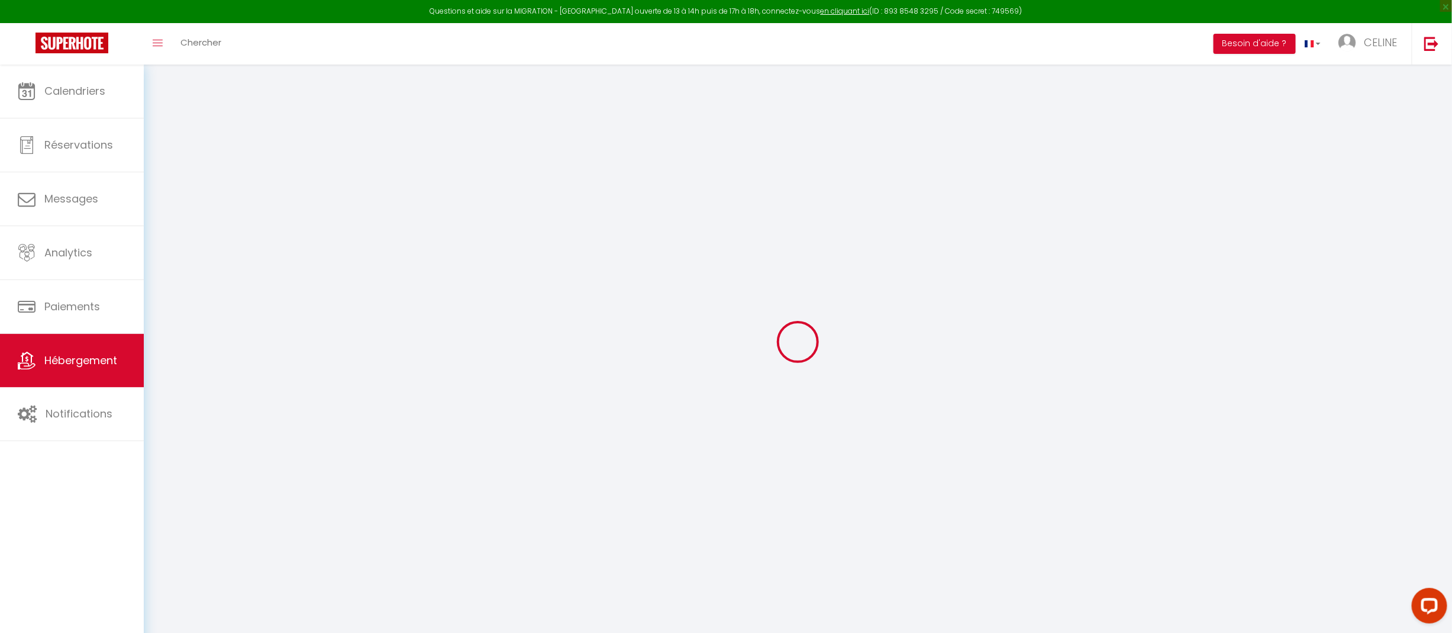
select select
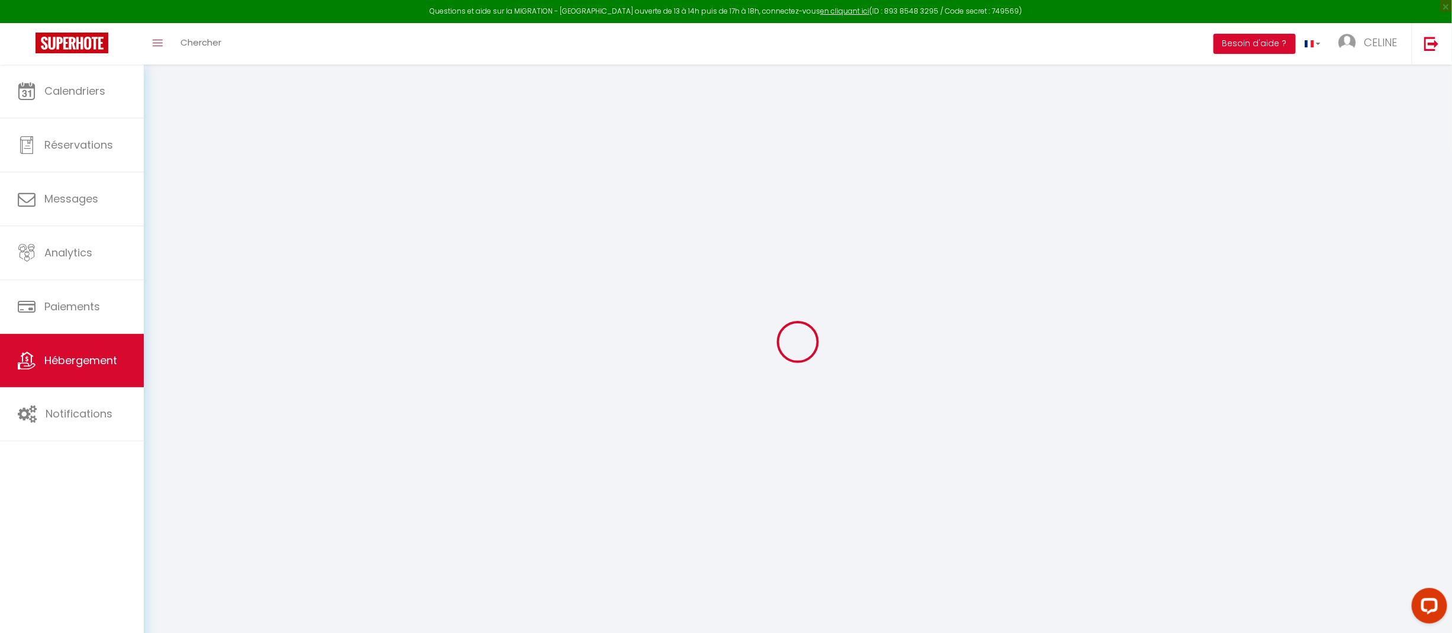
checkbox input "false"
select select
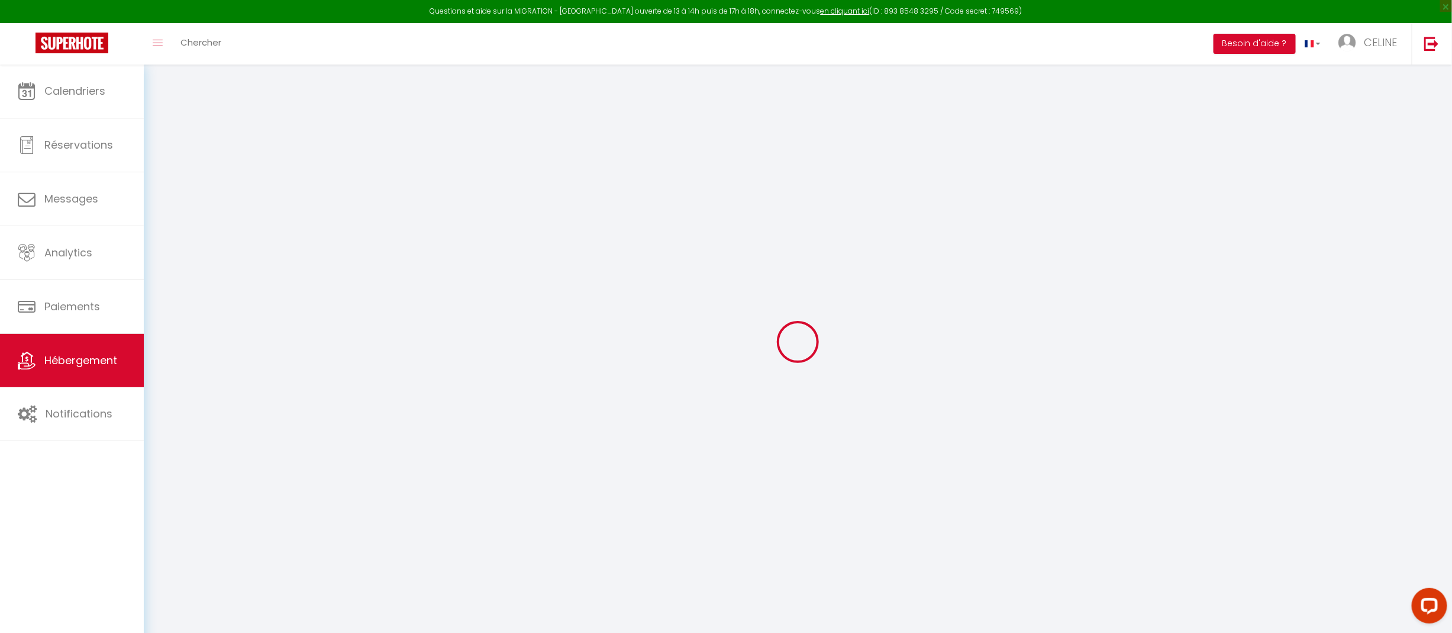
select select
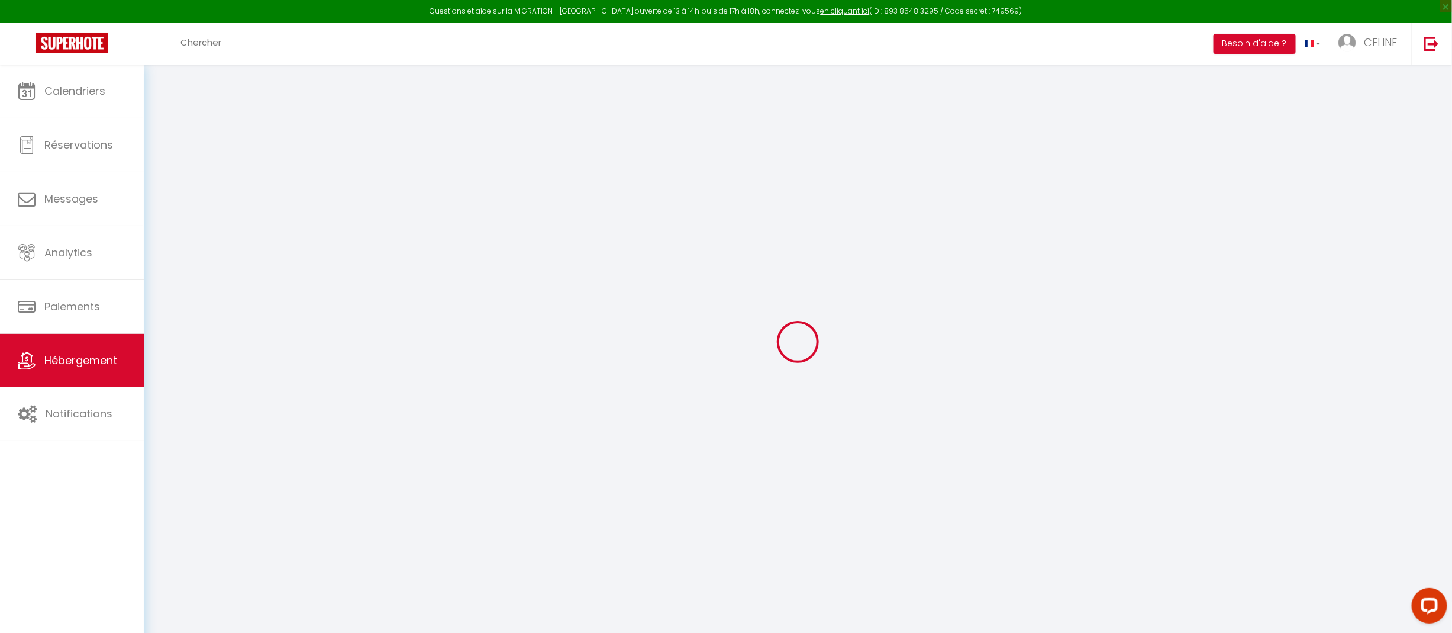
select select
checkbox input "false"
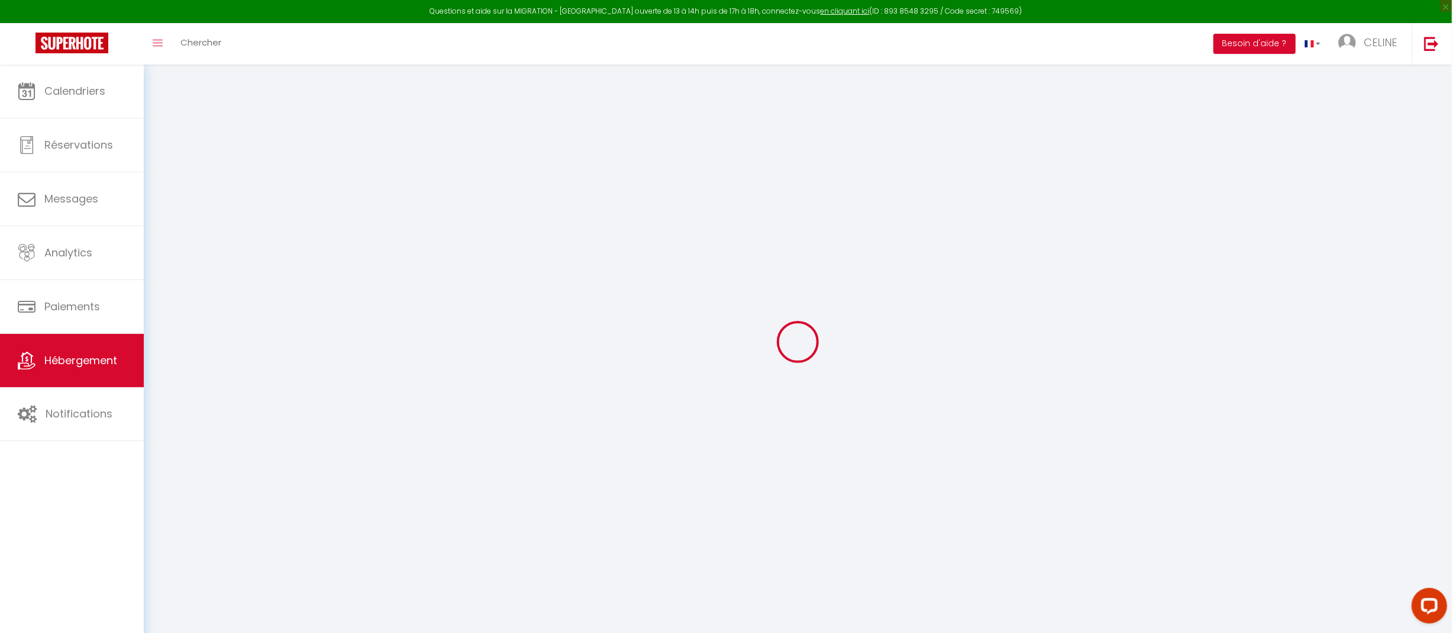
checkbox input "false"
select select
type input "ST MARTIN Piscine Intérieure privée et SPA"
type input "CELINE"
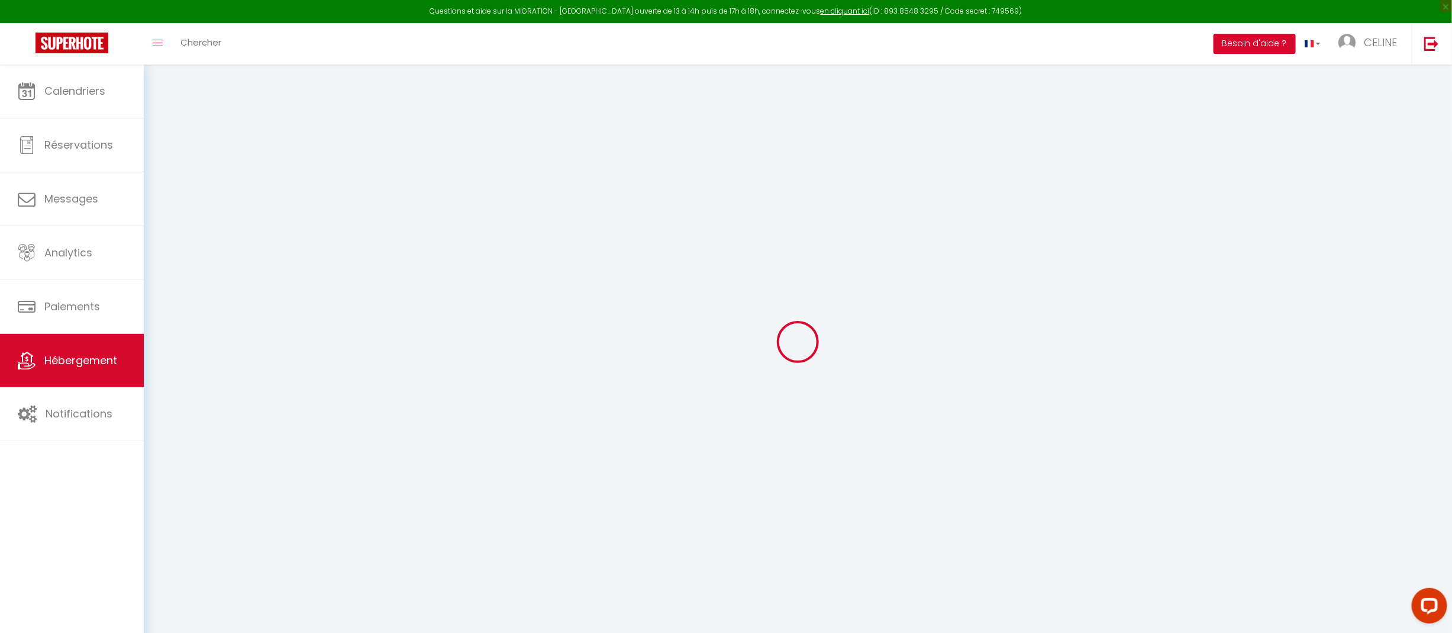
type input "[STREET_ADDRESS]"
type input "76270"
type input "ST [PERSON_NAME]"
select select "houses"
select select "5"
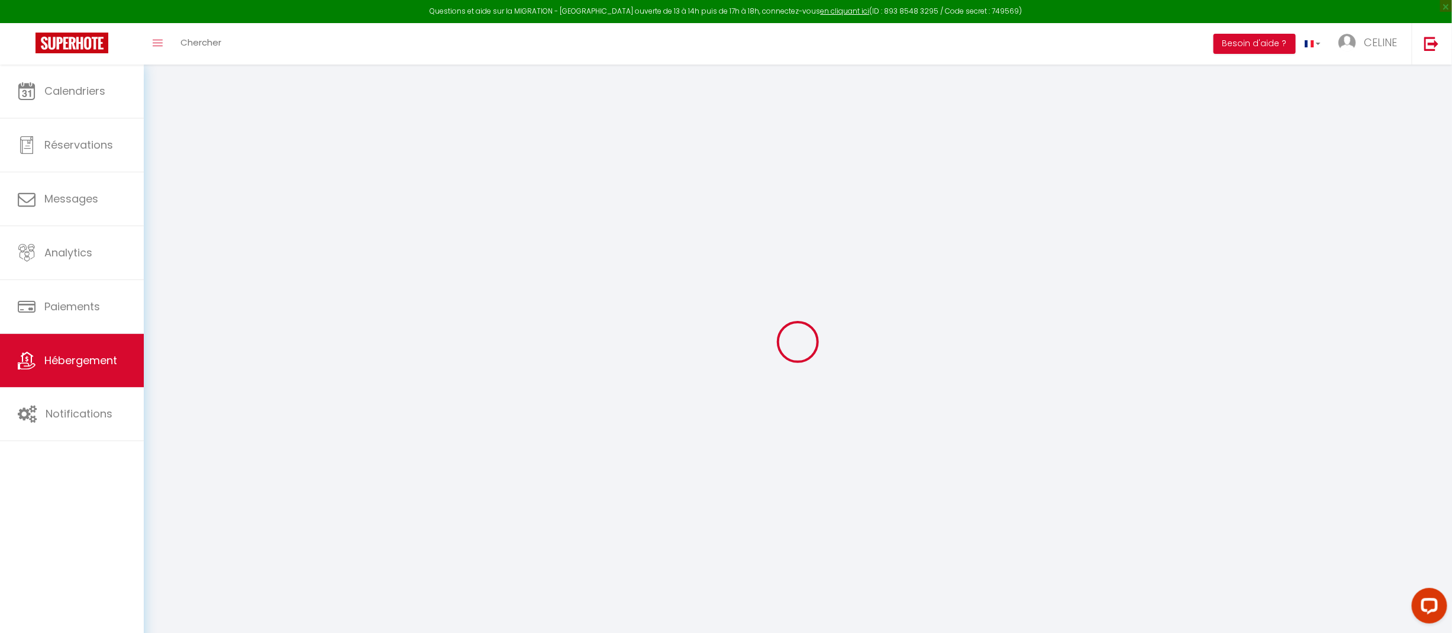
select select "2"
type input "270"
type input "1.00"
type input "800"
type input "10"
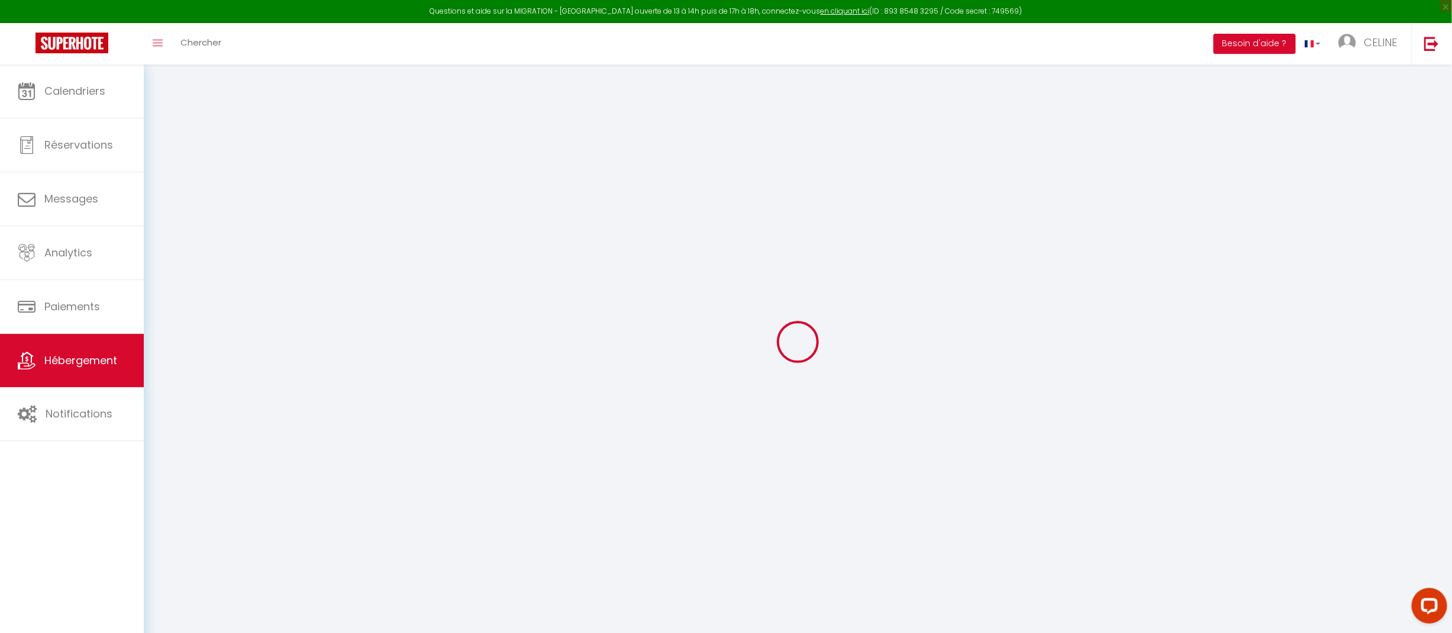
select select
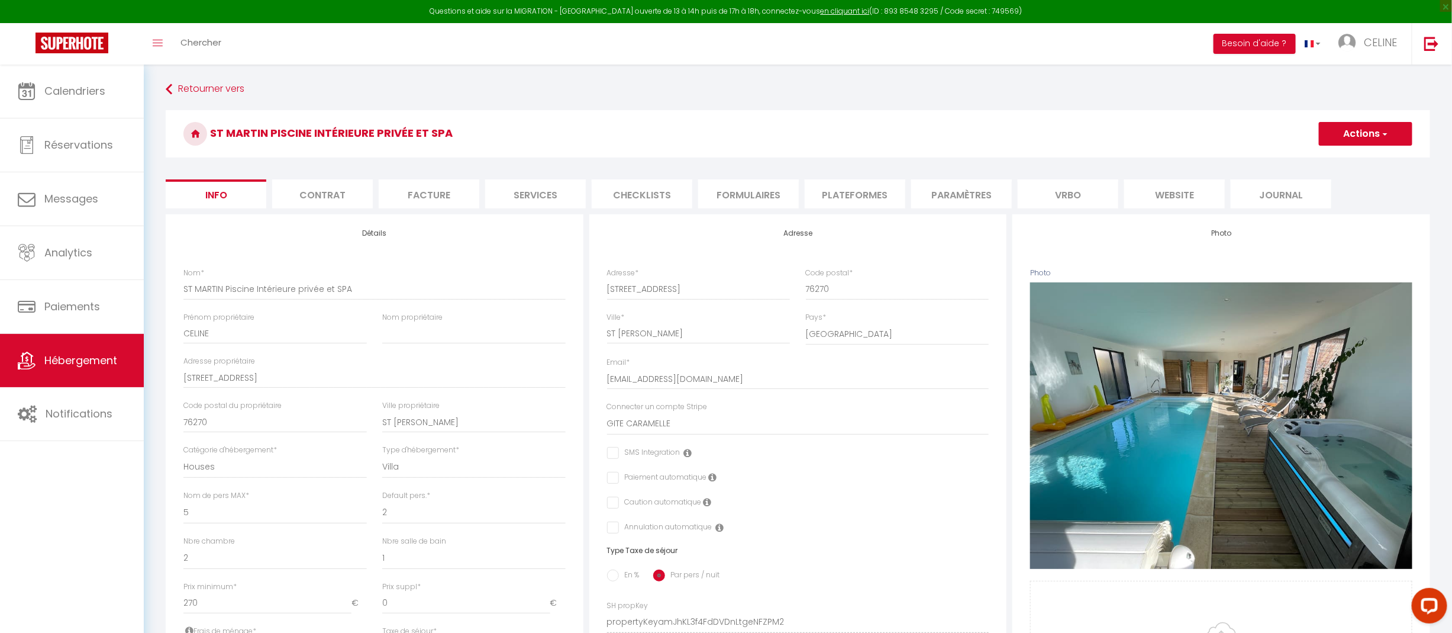
click at [864, 189] on li "Plateformes" at bounding box center [855, 193] width 101 height 29
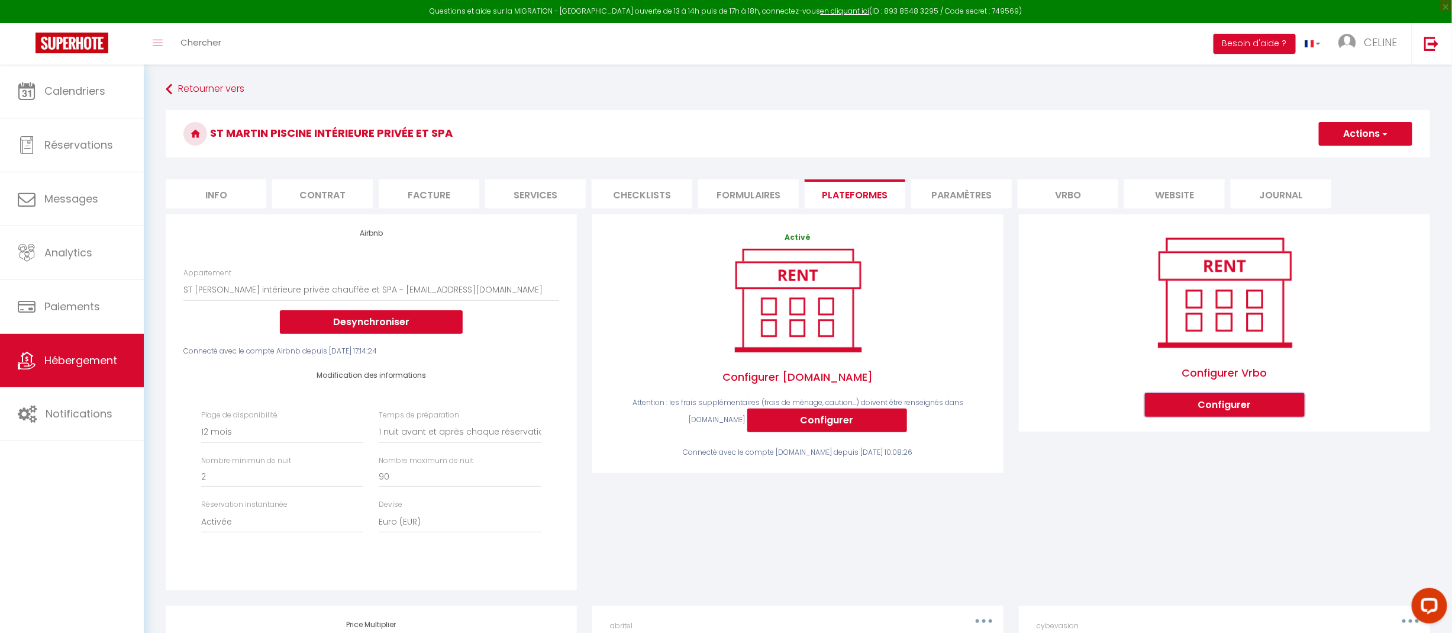
click at [1225, 400] on button "Configurer" at bounding box center [1225, 405] width 160 height 24
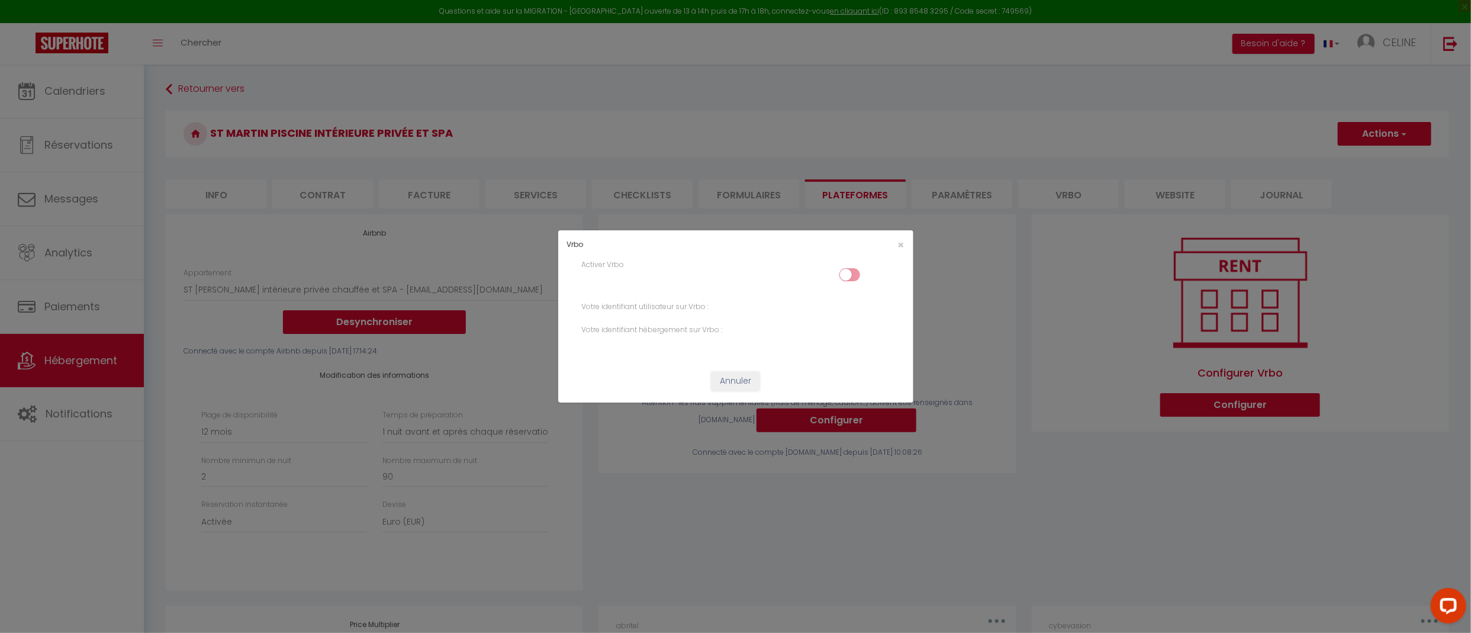
click at [852, 276] on input "checkbox" at bounding box center [849, 277] width 21 height 18
click at [756, 303] on div "Votre identifiant utilisateur sur Vrbo :" at bounding box center [734, 306] width 323 height 11
click at [627, 311] on label "Votre identifiant utilisateur sur Vrbo :" at bounding box center [645, 306] width 127 height 11
click at [0, 0] on select "177485702 - Two-Bedroom House" at bounding box center [0, 0] width 0 height 0
click at [743, 379] on button "Annuler" at bounding box center [735, 381] width 49 height 20
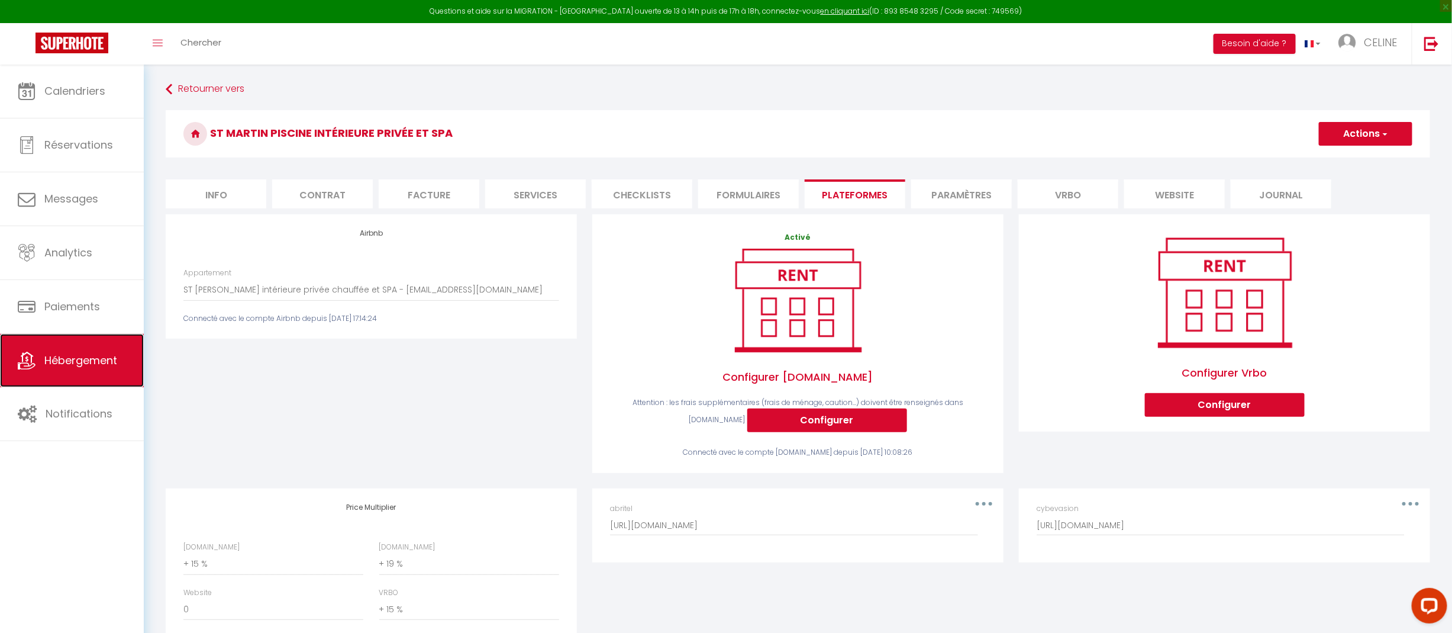
click at [77, 356] on span "Hébergement" at bounding box center [80, 360] width 73 height 15
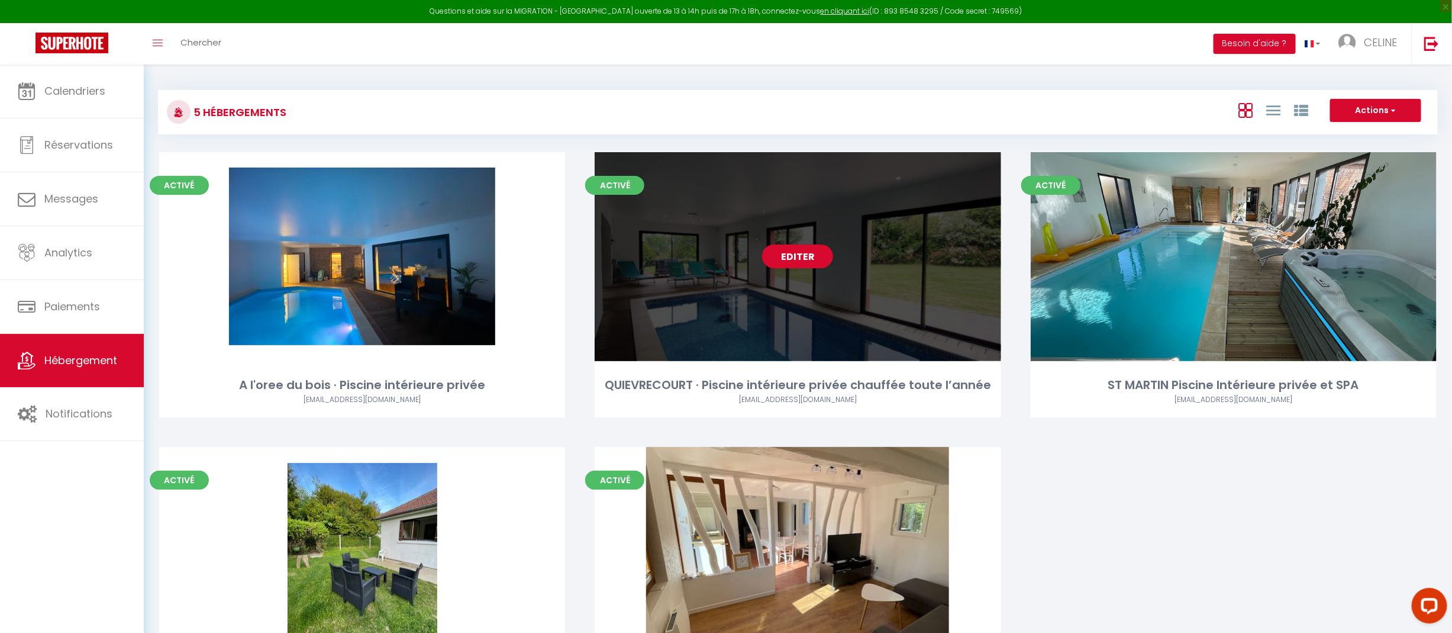
click at [805, 253] on link "Editer" at bounding box center [797, 256] width 71 height 24
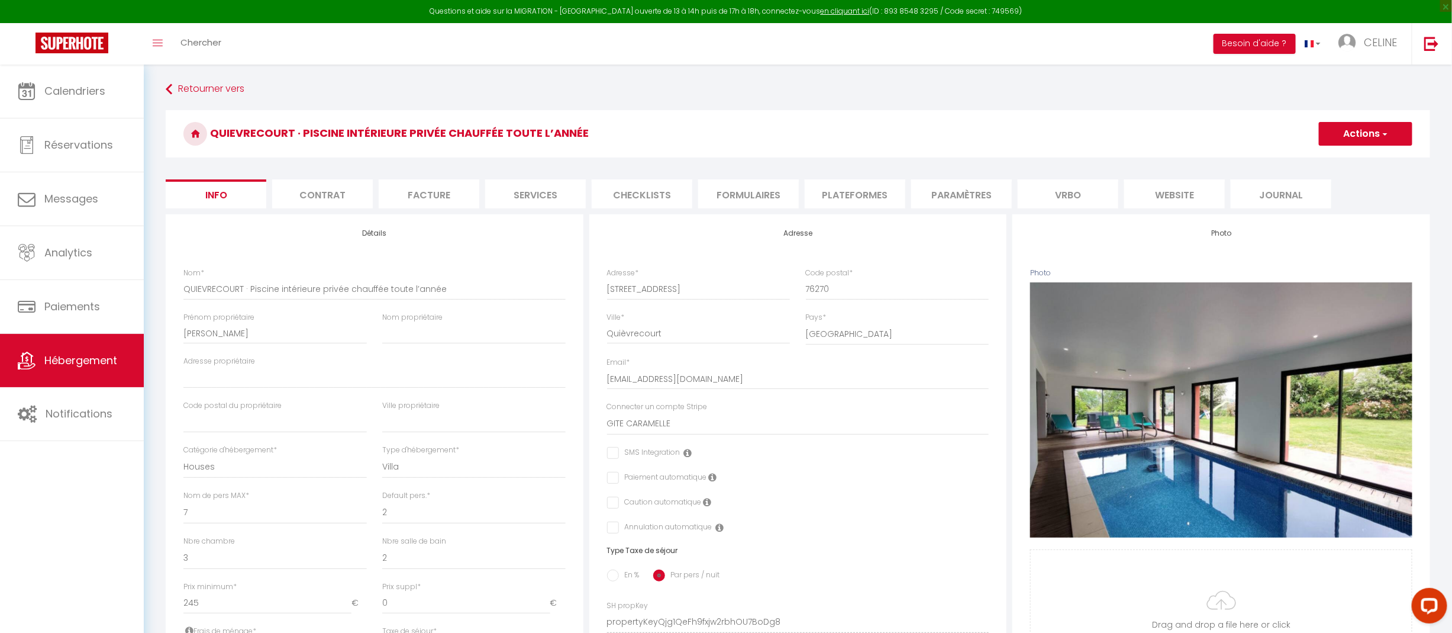
click at [871, 194] on li "Plateformes" at bounding box center [855, 193] width 101 height 29
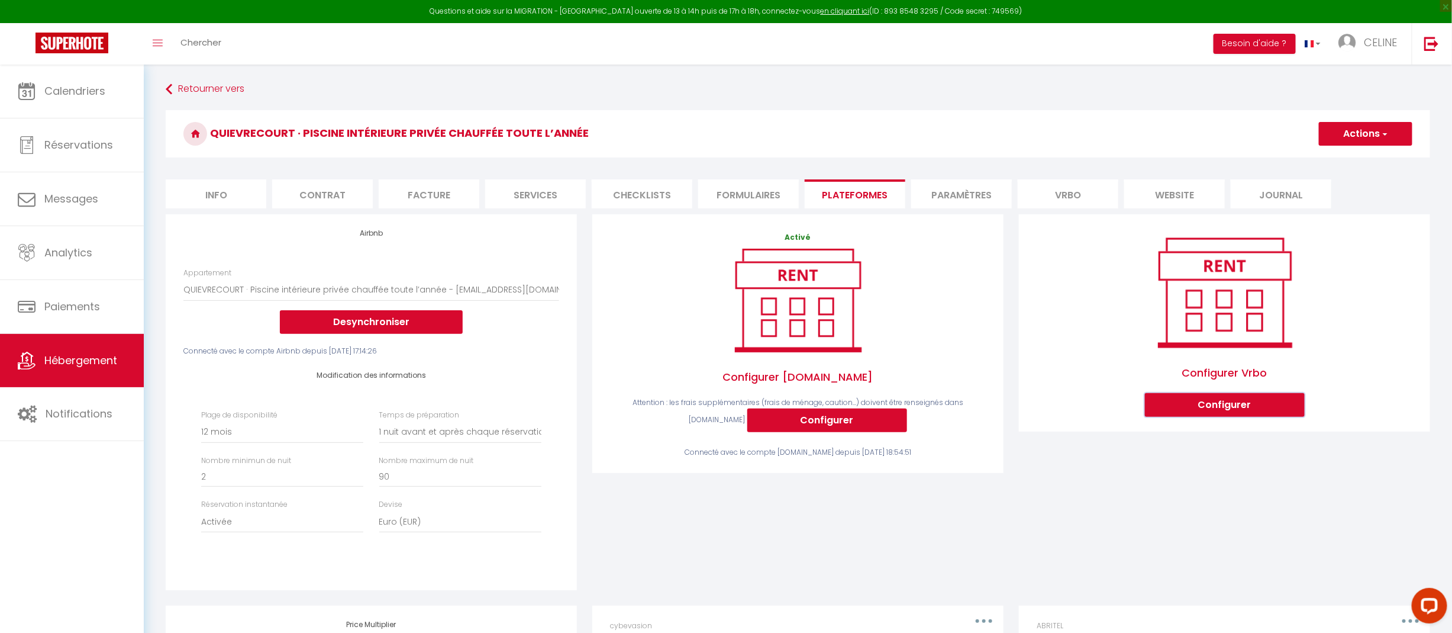
click at [1239, 399] on button "Configurer" at bounding box center [1225, 405] width 160 height 24
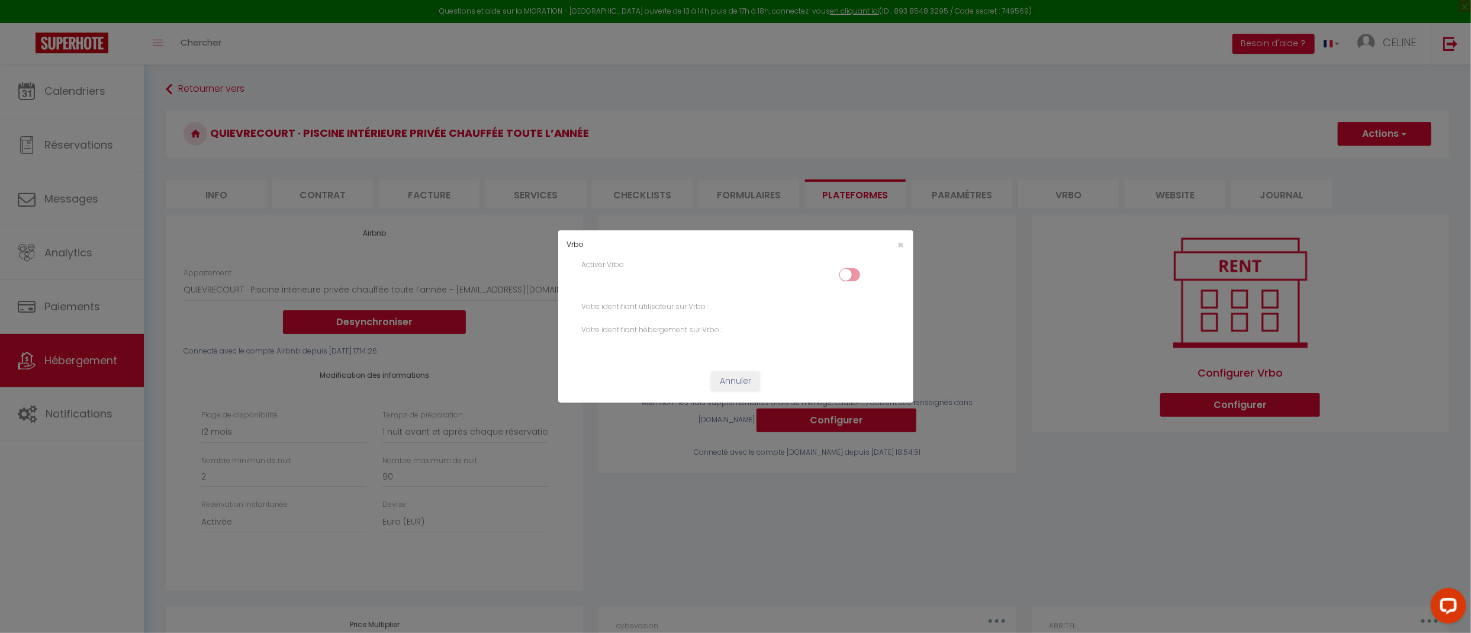
click at [851, 278] on input "checkbox" at bounding box center [849, 277] width 21 height 18
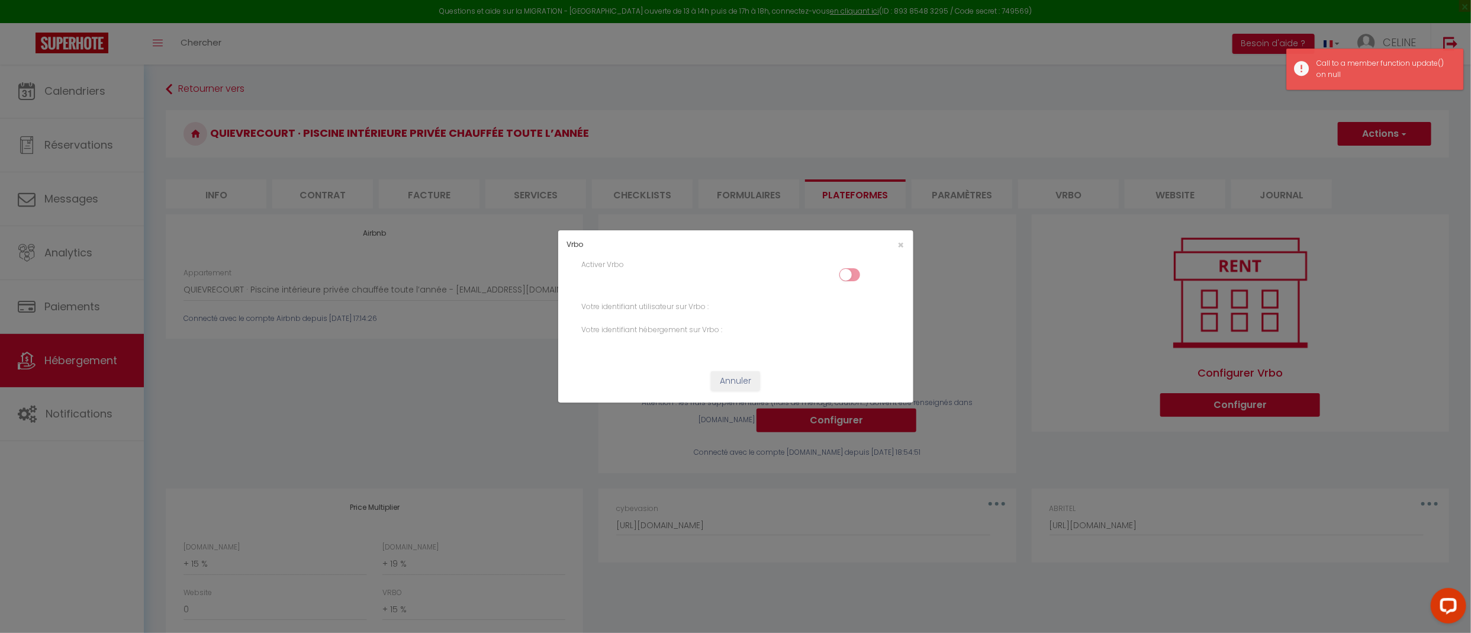
click at [728, 302] on div "Votre identifiant utilisateur sur Vrbo :" at bounding box center [734, 306] width 323 height 11
click at [726, 384] on button "Annuler" at bounding box center [735, 381] width 49 height 20
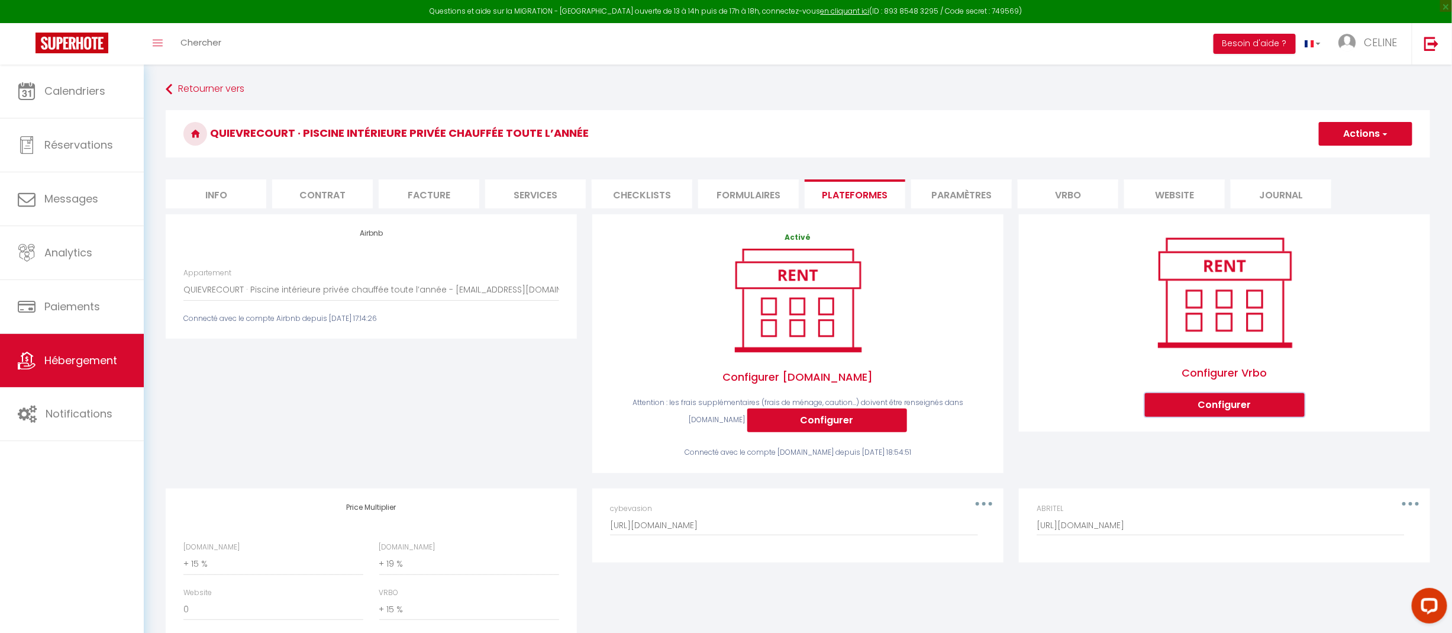
click at [1243, 407] on button "Configurer" at bounding box center [1225, 405] width 160 height 24
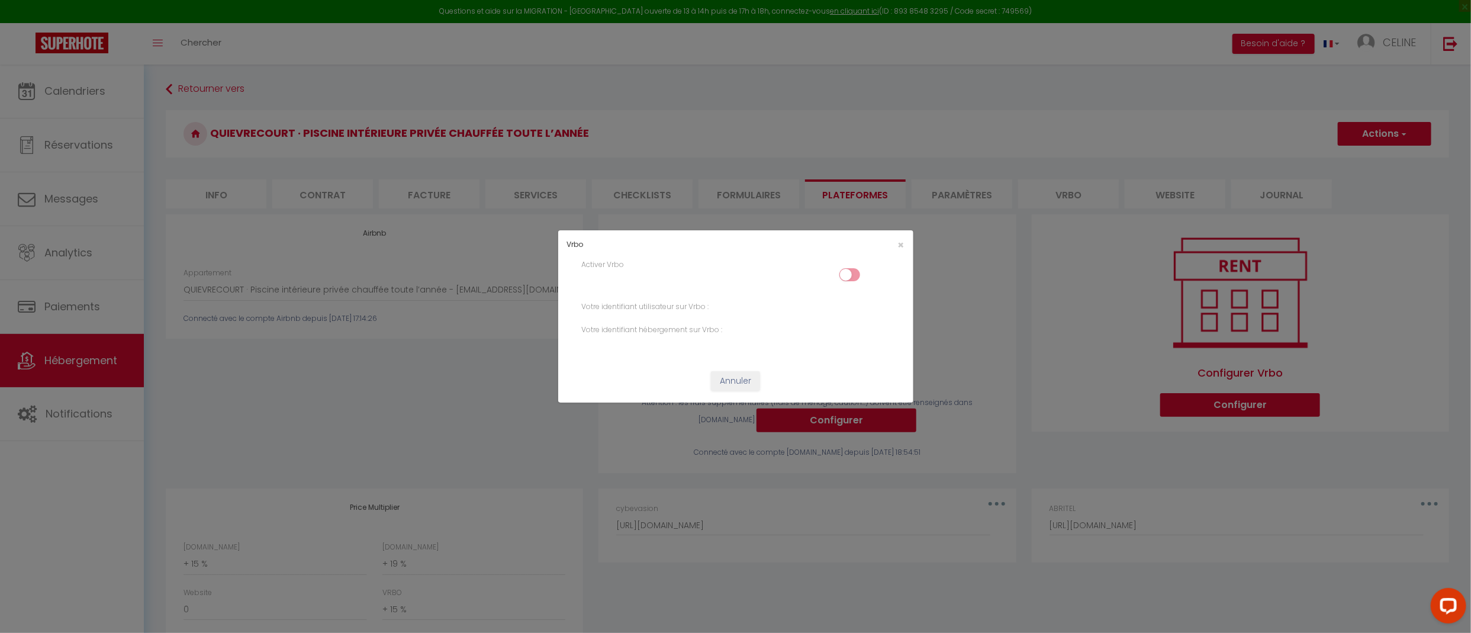
click at [851, 277] on input "checkbox" at bounding box center [849, 277] width 21 height 18
click at [745, 382] on button "Annuler" at bounding box center [735, 381] width 49 height 20
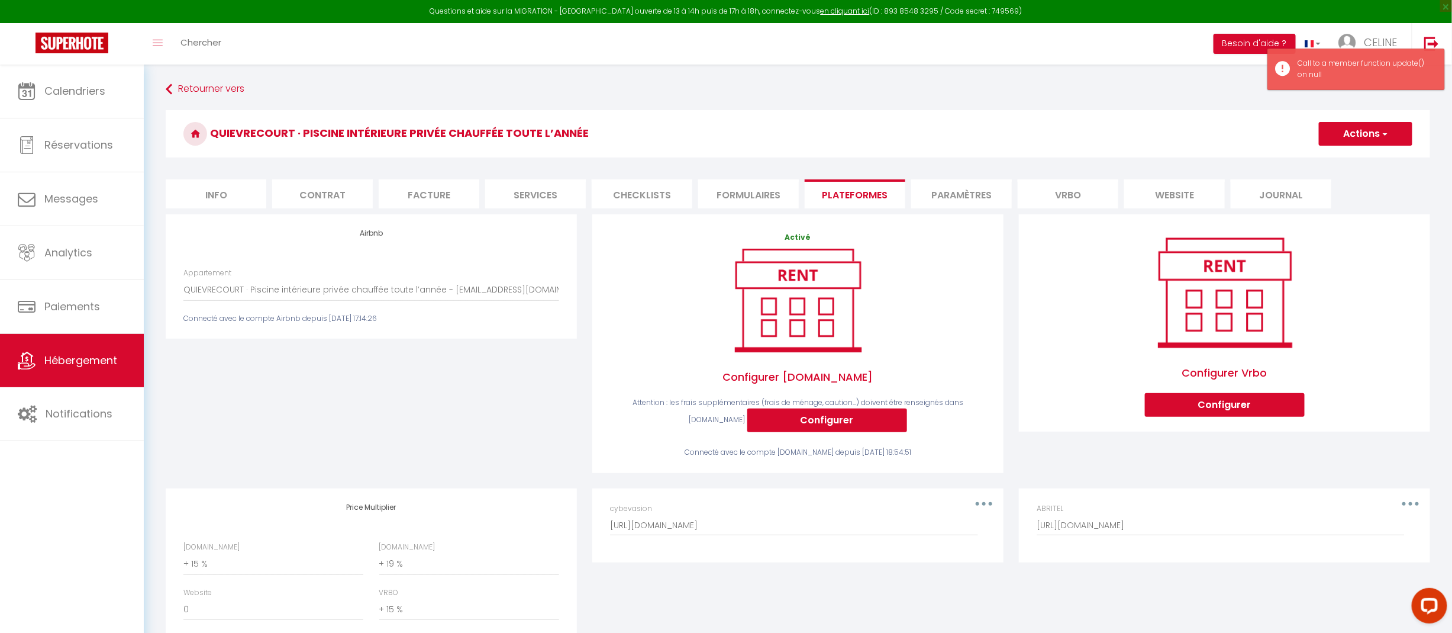
click at [1377, 134] on button "Actions" at bounding box center [1366, 134] width 94 height 24
click at [1222, 370] on span "Configurer Vrbo" at bounding box center [1225, 373] width 160 height 40
click at [1234, 298] on img at bounding box center [1225, 292] width 160 height 120
click at [1239, 403] on button "Configurer" at bounding box center [1225, 405] width 160 height 24
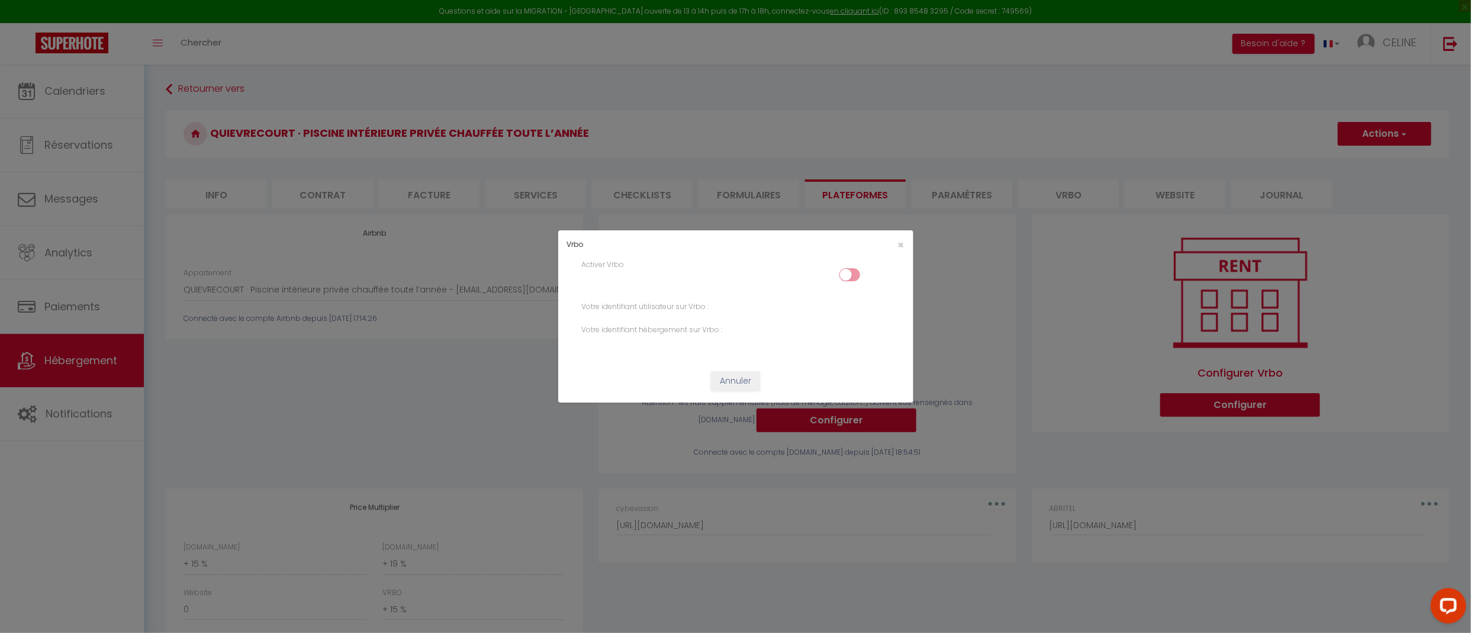
click at [621, 259] on label "Activer Vrbo" at bounding box center [603, 264] width 43 height 11
click at [0, 0] on select "499209001 - Three-Bedroom House" at bounding box center [0, 0] width 0 height 0
click at [846, 272] on input "checkbox" at bounding box center [849, 277] width 21 height 18
click at [733, 305] on div "Votre identifiant utilisateur sur Vrbo :" at bounding box center [734, 306] width 323 height 11
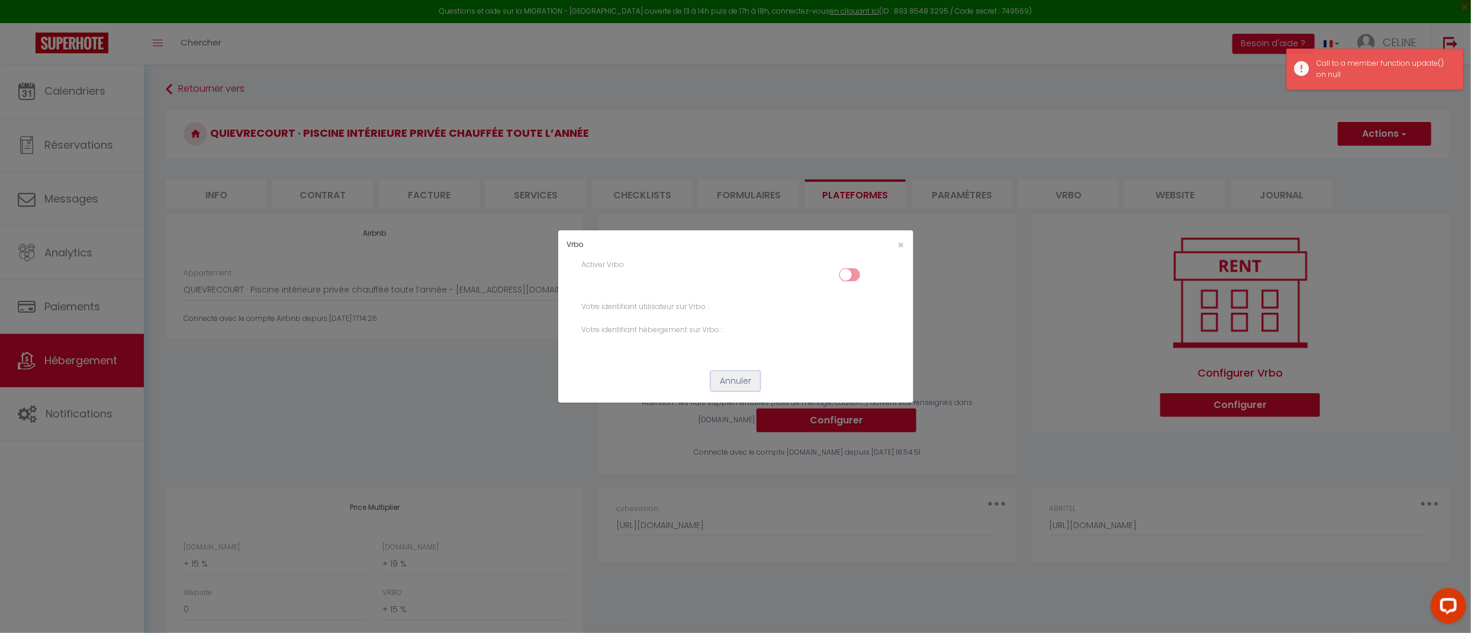
click at [734, 383] on button "Annuler" at bounding box center [735, 381] width 49 height 20
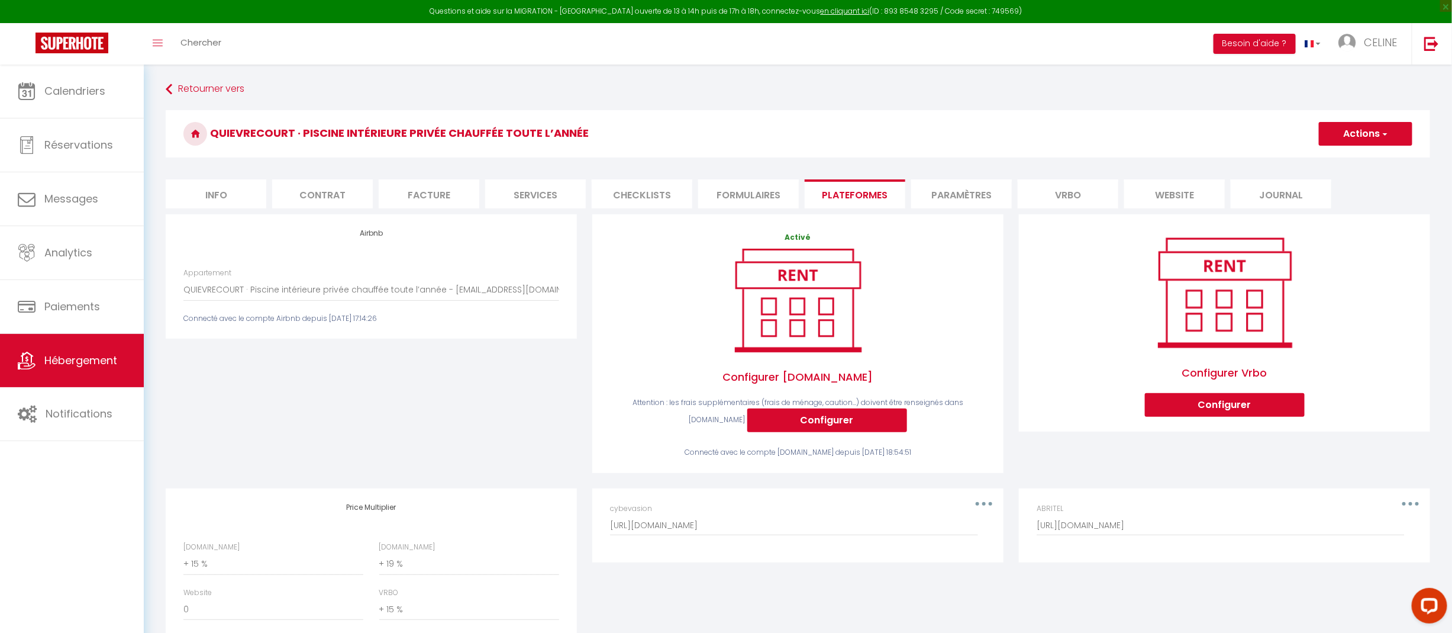
click at [313, 195] on li "Contrat" at bounding box center [322, 193] width 101 height 29
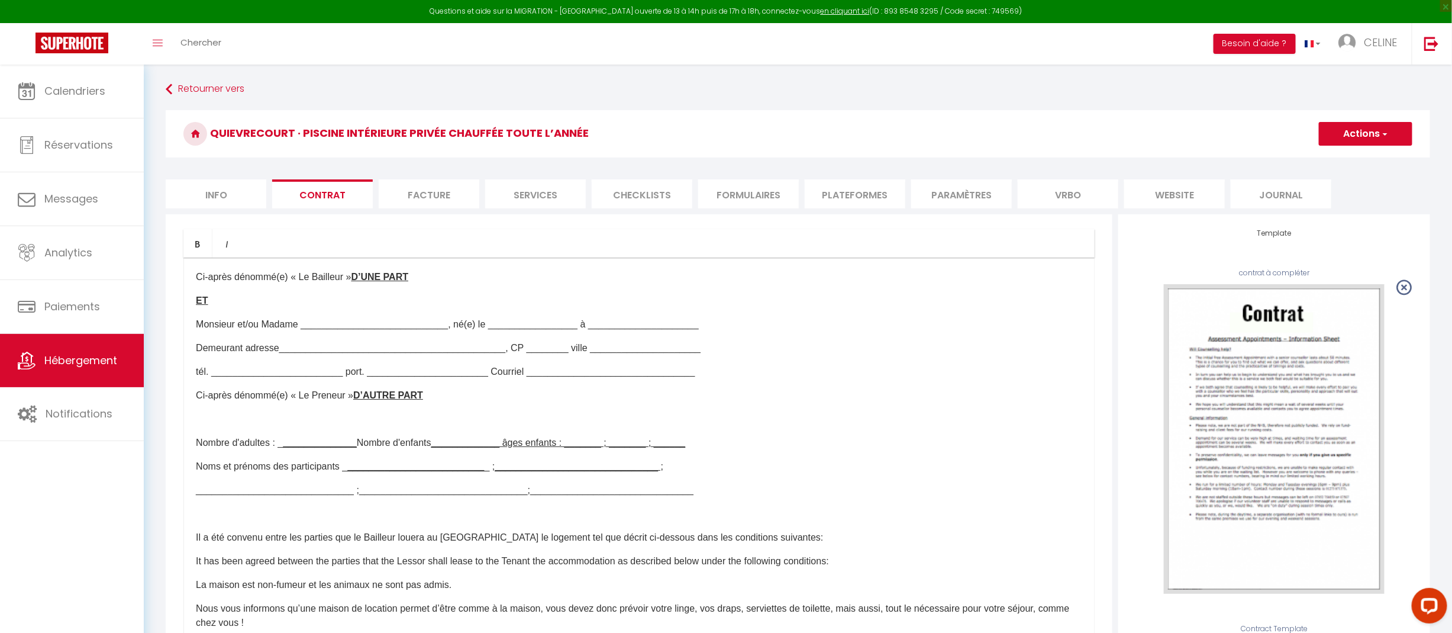
click at [741, 191] on li "Formulaires" at bounding box center [748, 193] width 101 height 29
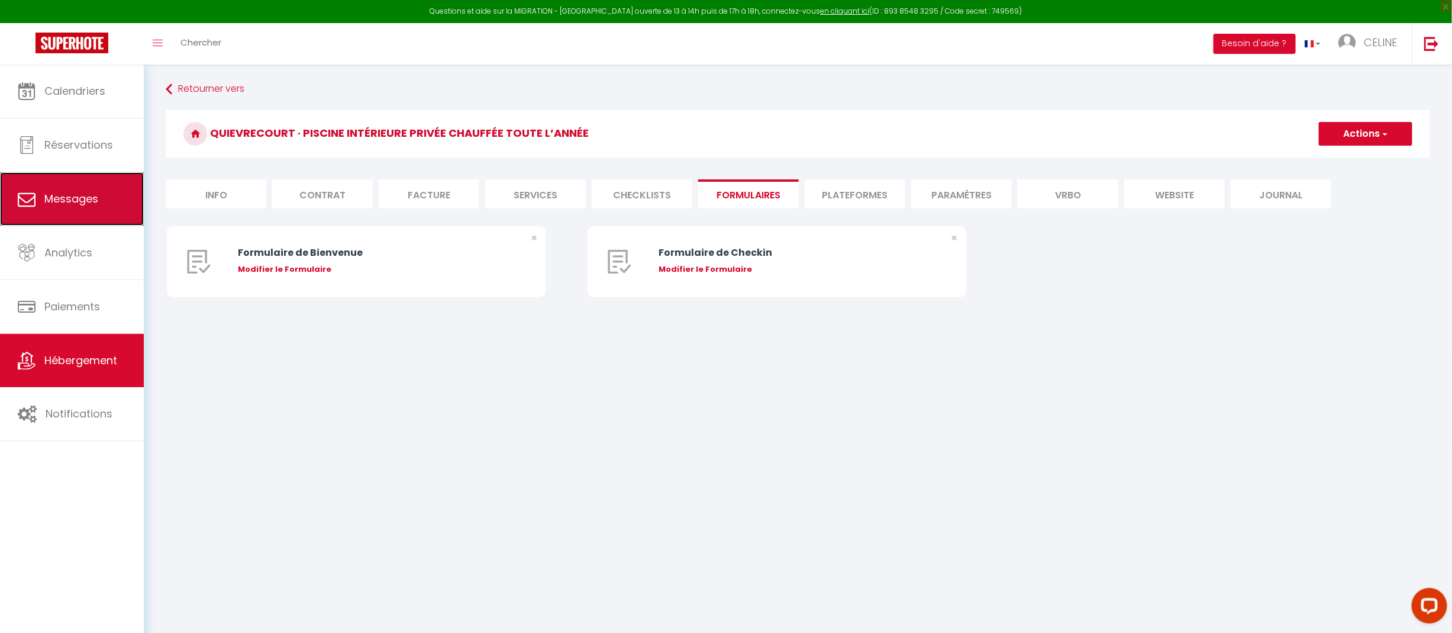
click at [90, 201] on span "Messages" at bounding box center [71, 198] width 54 height 15
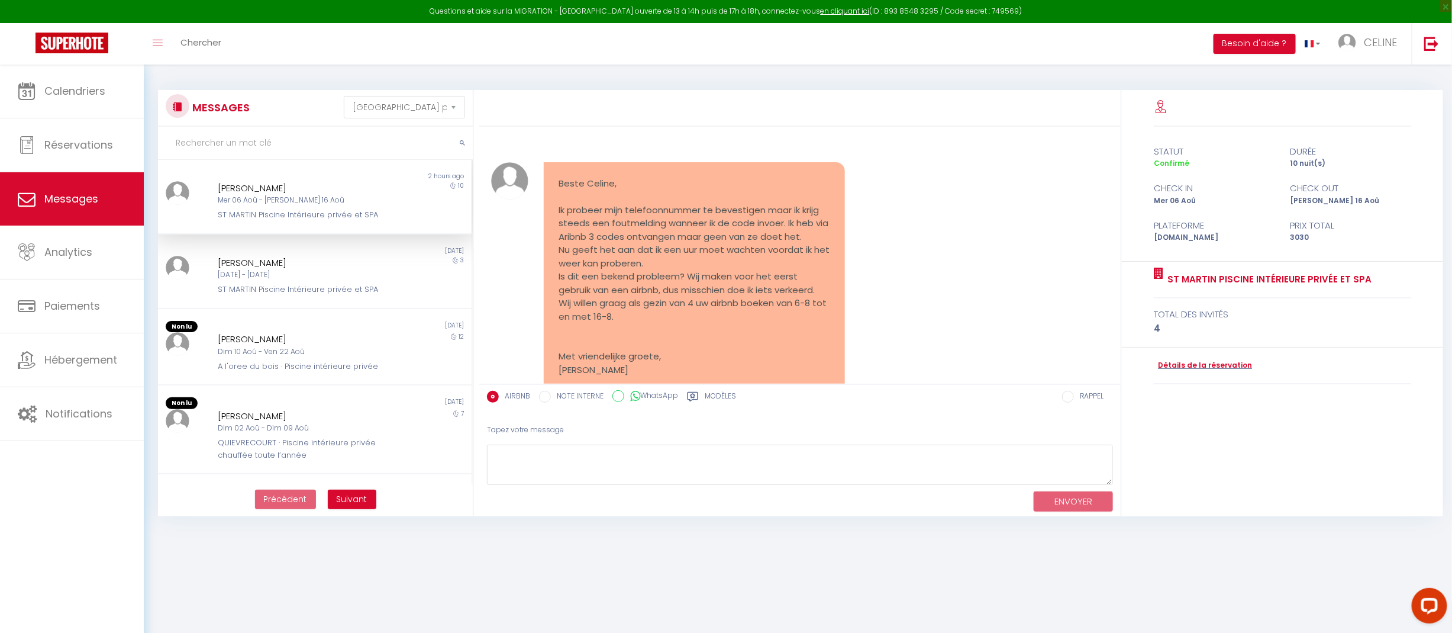
scroll to position [4964, 0]
